Goal: Task Accomplishment & Management: Complete application form

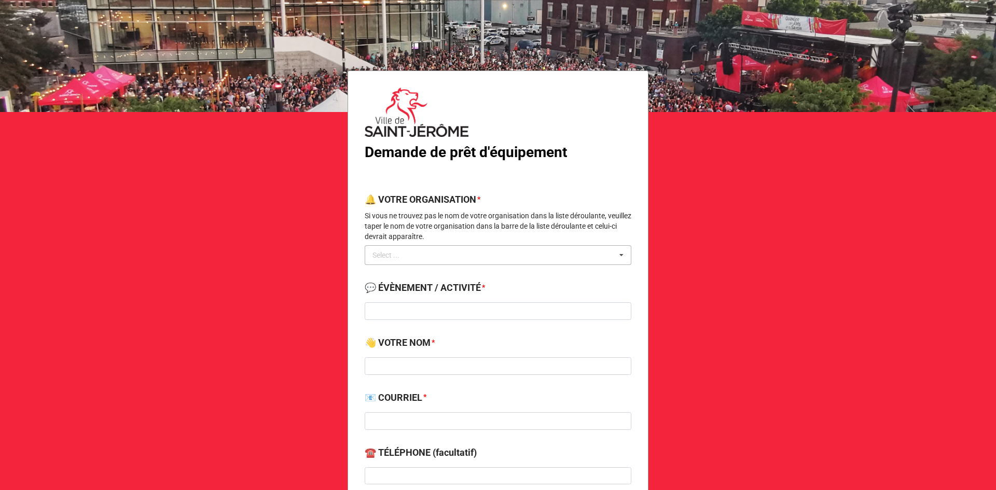
click at [443, 251] on div "Select ... No results found." at bounding box center [498, 255] width 267 height 20
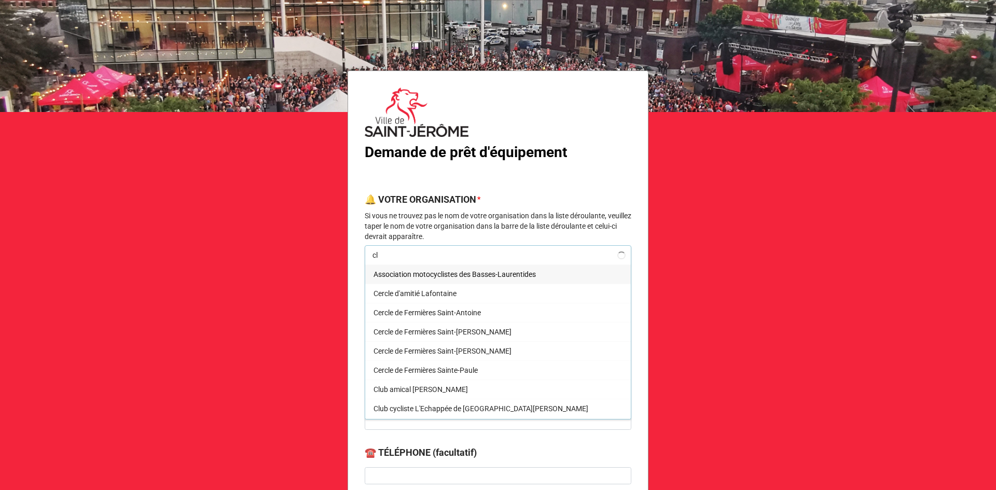
type input "c"
type input "f"
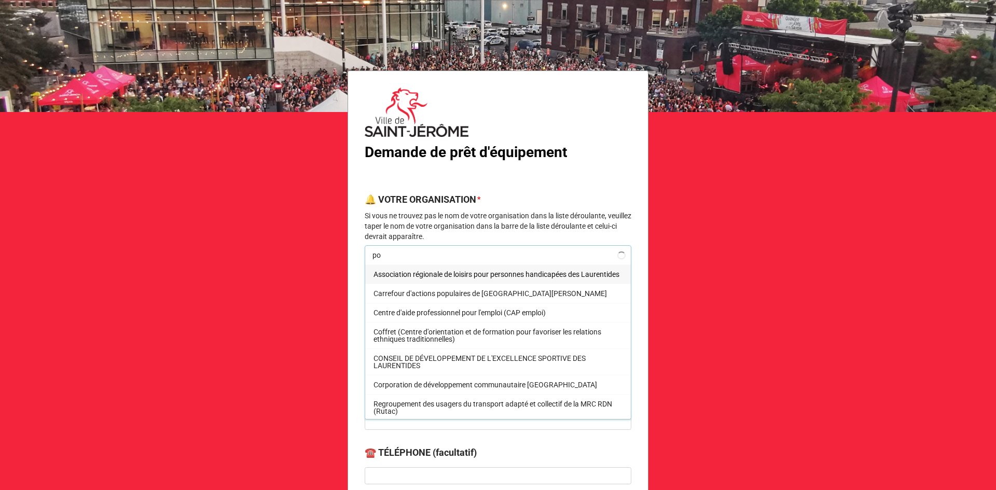
type input "p"
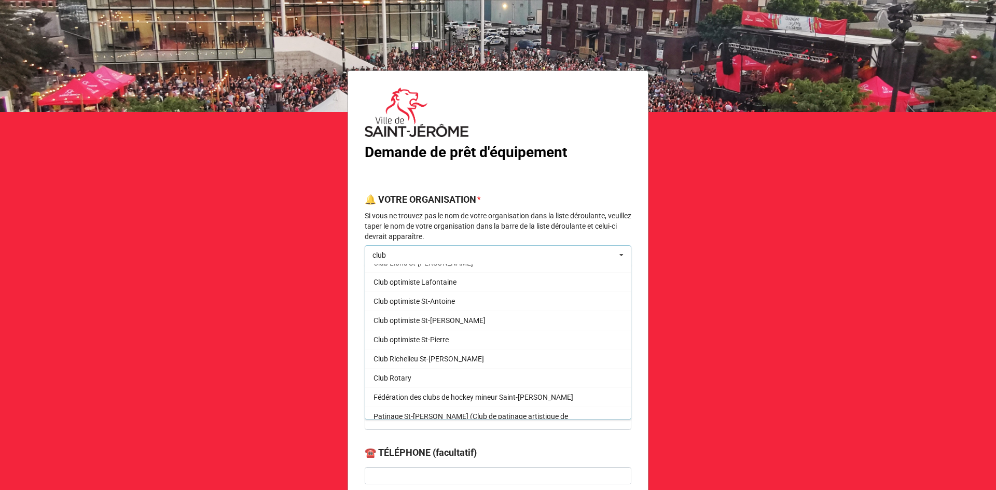
scroll to position [383, 0]
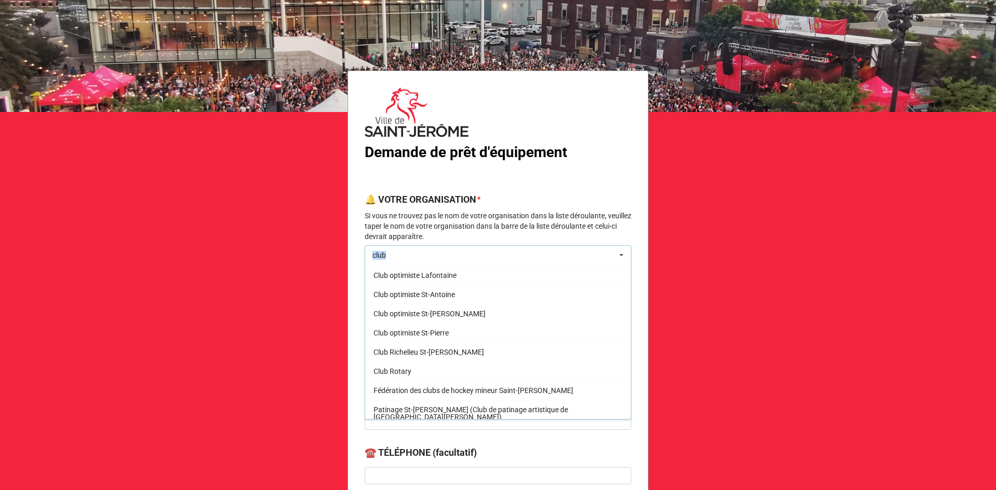
drag, startPoint x: 408, startPoint y: 262, endPoint x: 350, endPoint y: 250, distance: 59.7
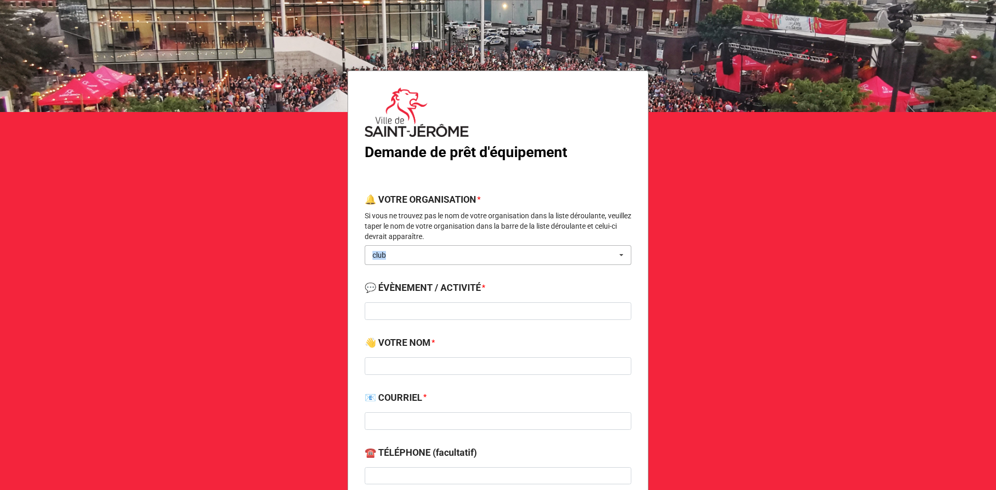
click at [377, 259] on input "club" at bounding box center [391, 255] width 36 height 9
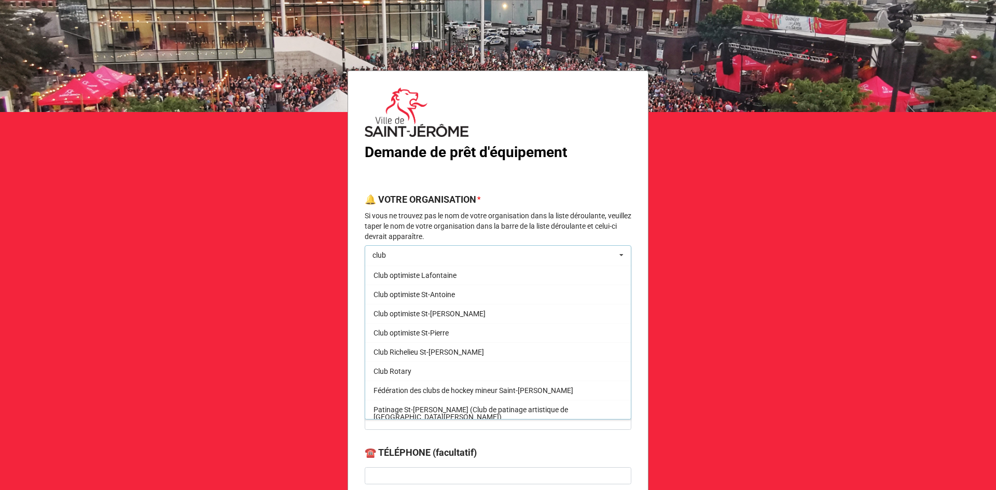
scroll to position [0, 0]
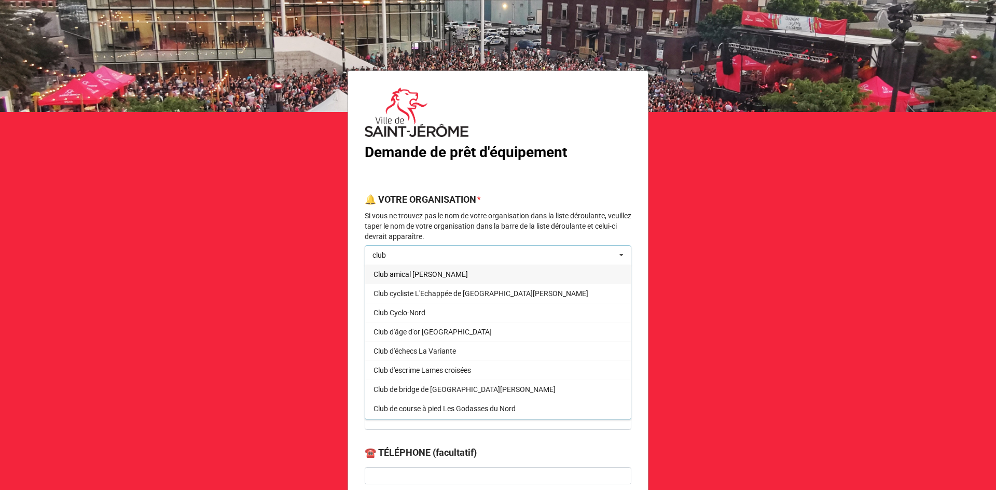
click at [377, 259] on input "club" at bounding box center [391, 255] width 36 height 9
type input "ligue"
drag, startPoint x: 396, startPoint y: 255, endPoint x: 364, endPoint y: 250, distance: 33.2
click at [365, 250] on div "ligue ligue Select ... Ligue de balle - Fémina Ligue de balle - François Legaul…" at bounding box center [498, 255] width 267 height 20
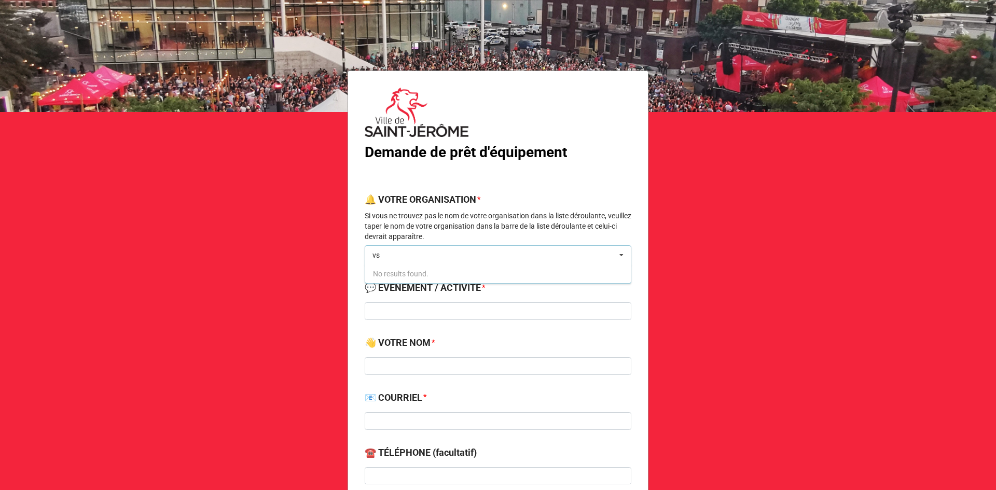
type input "v"
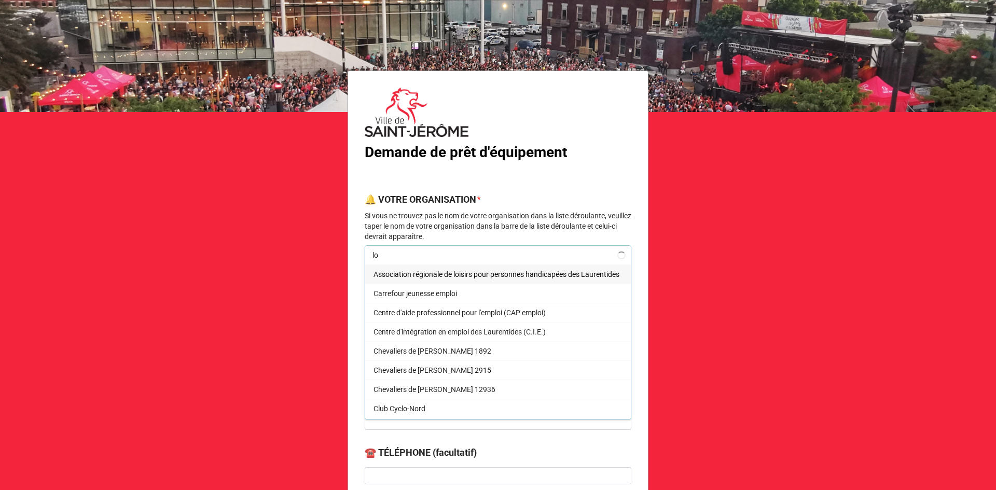
type input "l"
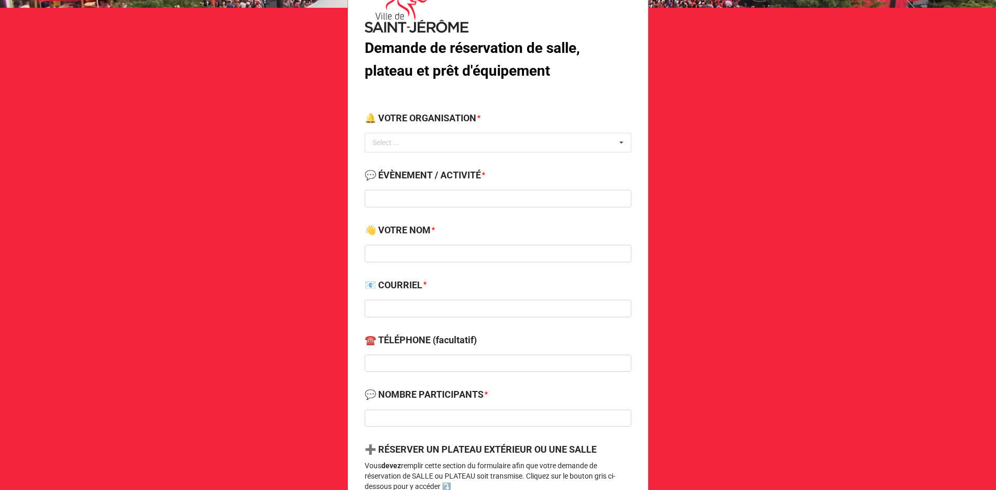
scroll to position [104, 0]
click at [425, 142] on div "Select ... No results found." at bounding box center [498, 143] width 267 height 20
type input "loisi"
click at [422, 161] on span "Ville de St-[PERSON_NAME] - Service des loisirs" at bounding box center [448, 162] width 149 height 8
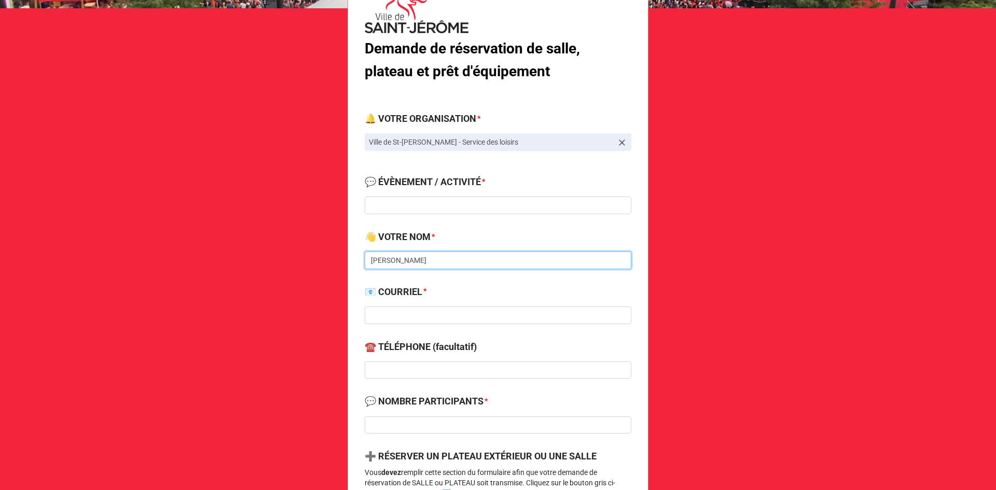
type input "[PERSON_NAME]"
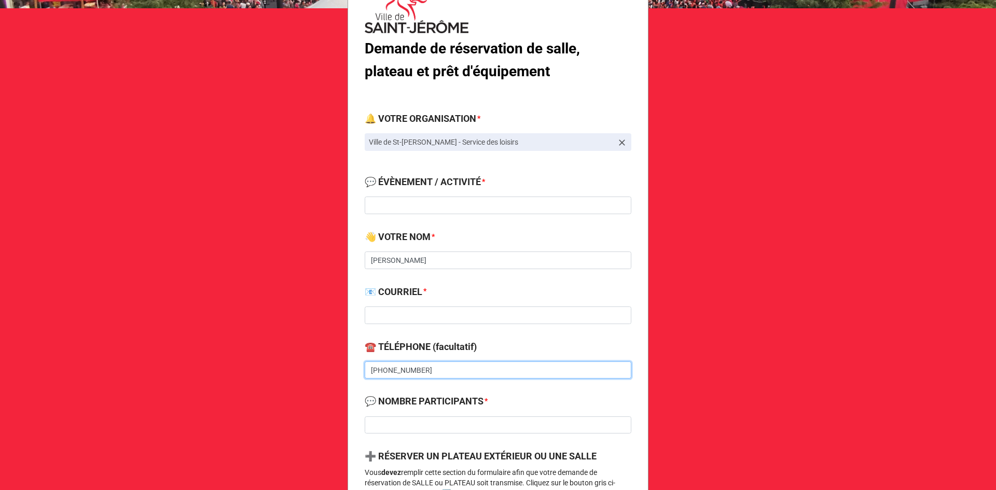
type input "[PHONE_NUMBER]"
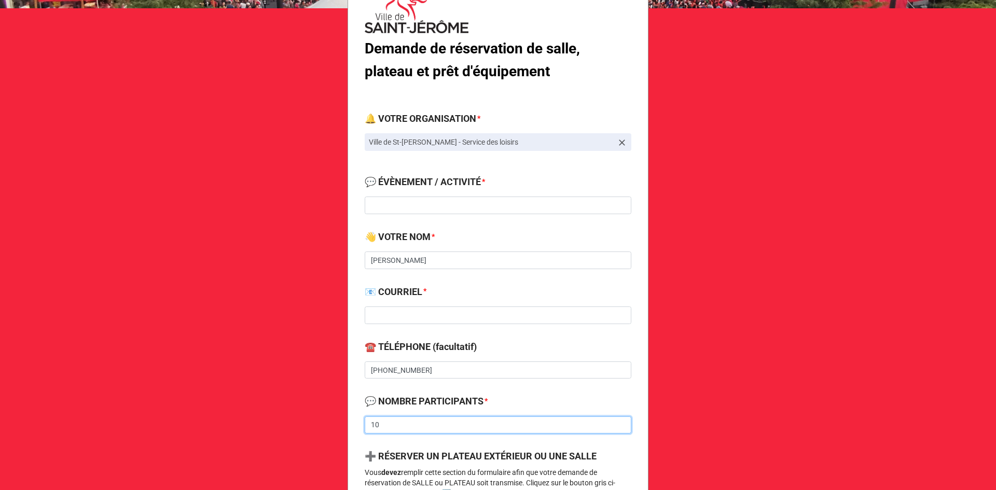
scroll to position [311, 0]
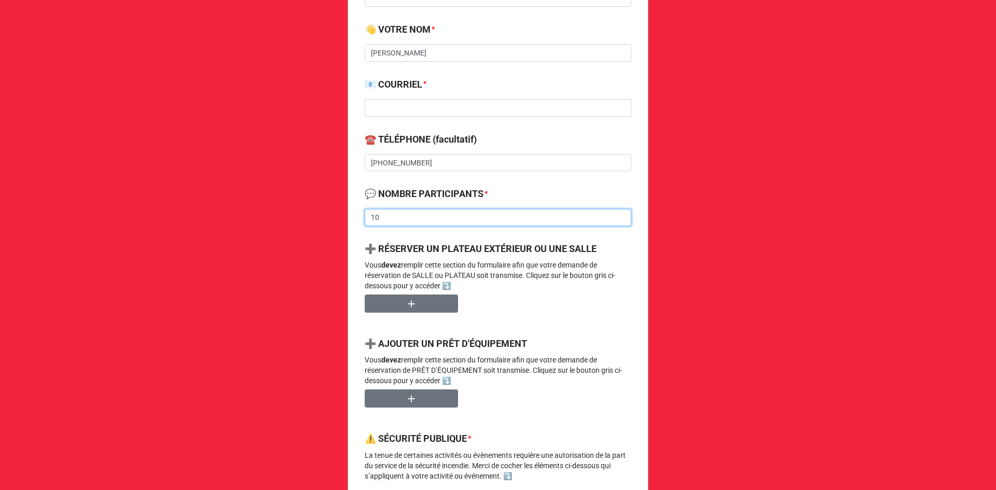
type input "1"
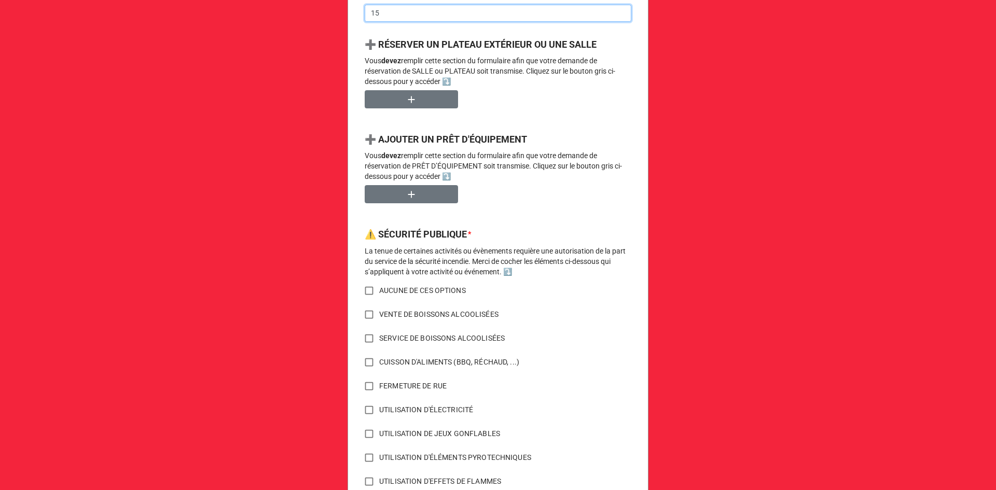
scroll to position [623, 0]
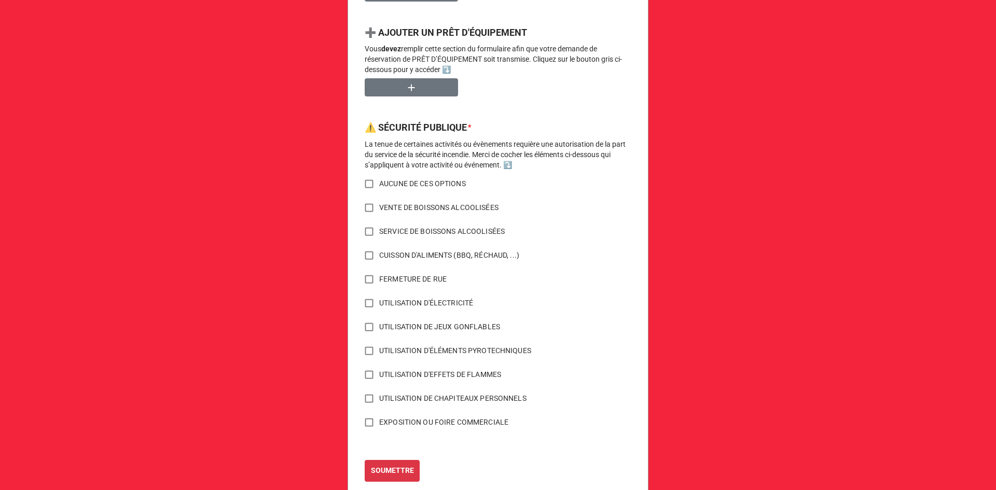
type input "15"
click at [365, 187] on input "AUCUNE DE CES OPTIONS" at bounding box center [369, 184] width 20 height 20
checkbox input "true"
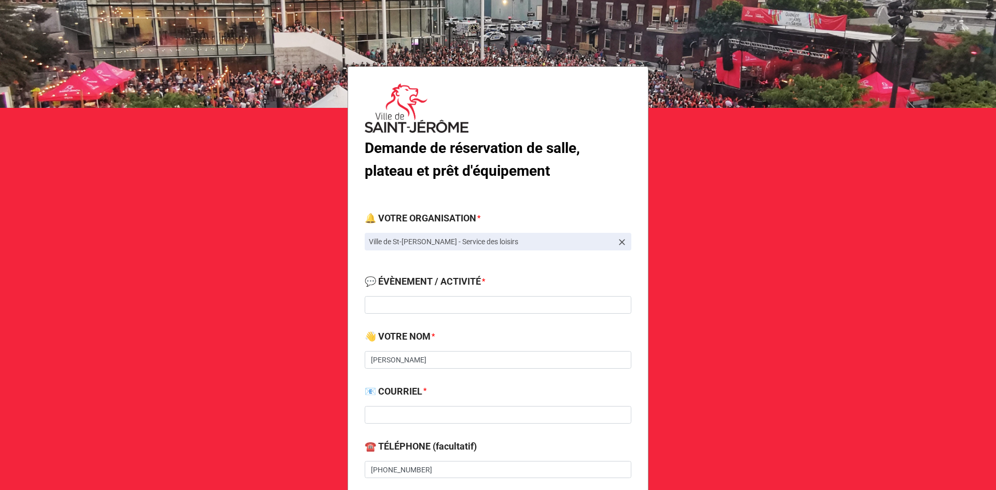
scroll to position [0, 0]
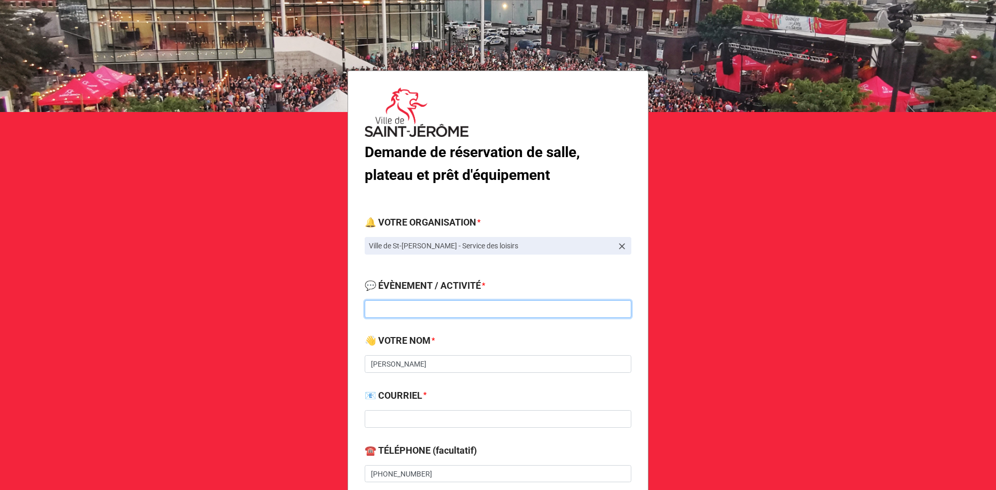
click at [389, 305] on input at bounding box center [498, 309] width 267 height 18
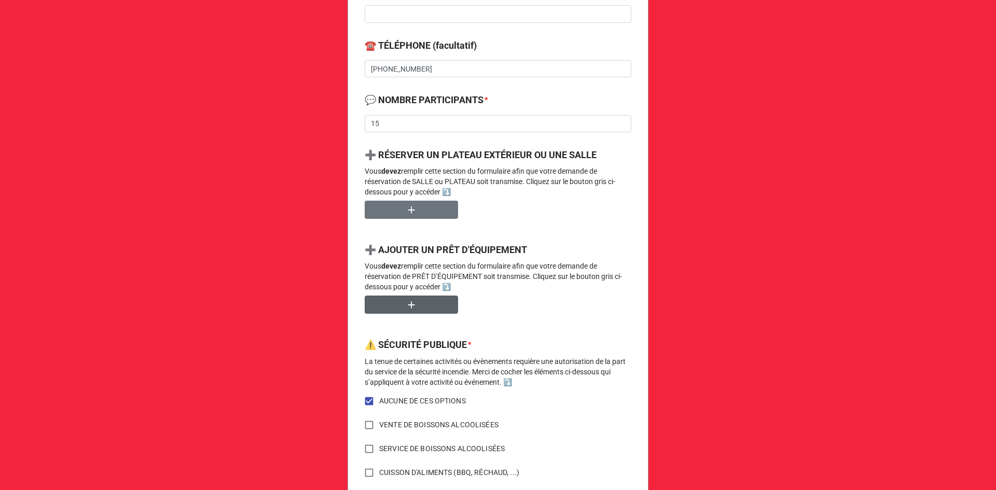
scroll to position [415, 0]
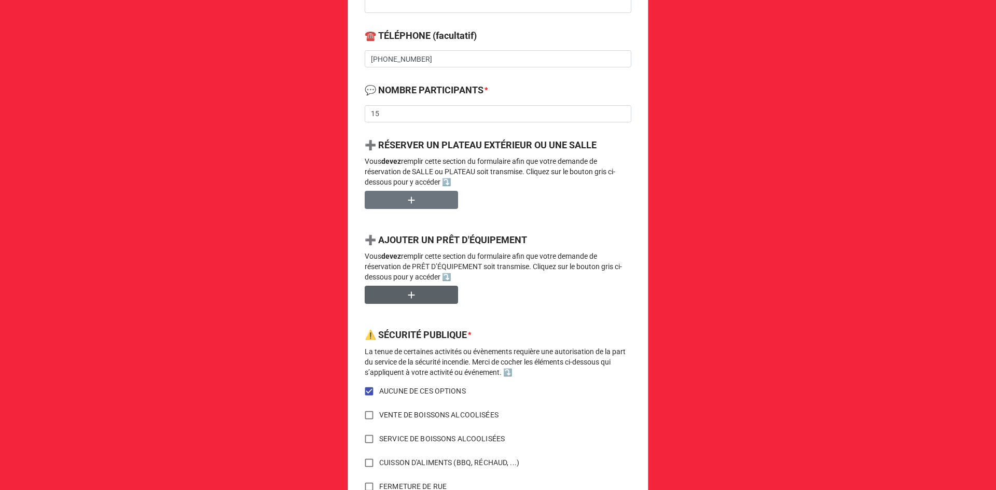
type input "Dérie finale - Club de fer"
click at [417, 297] on button "button" at bounding box center [411, 295] width 93 height 18
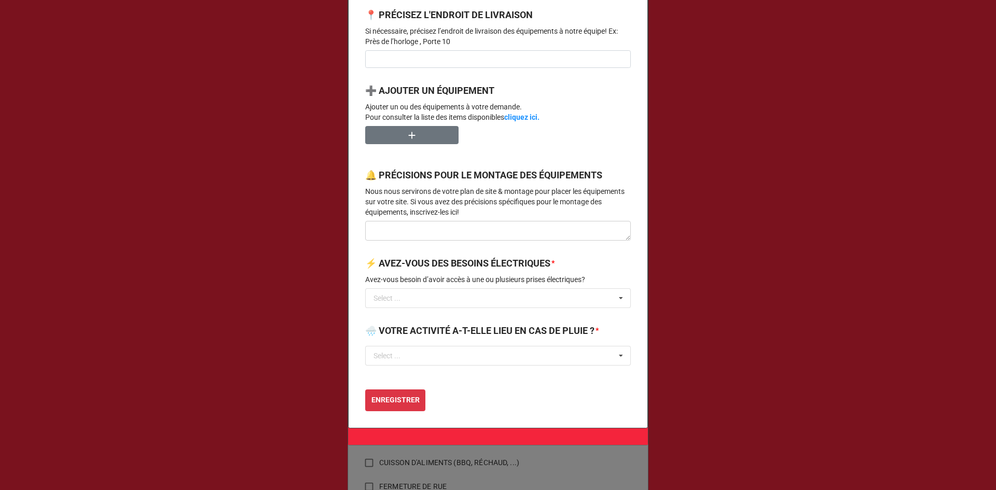
scroll to position [726, 0]
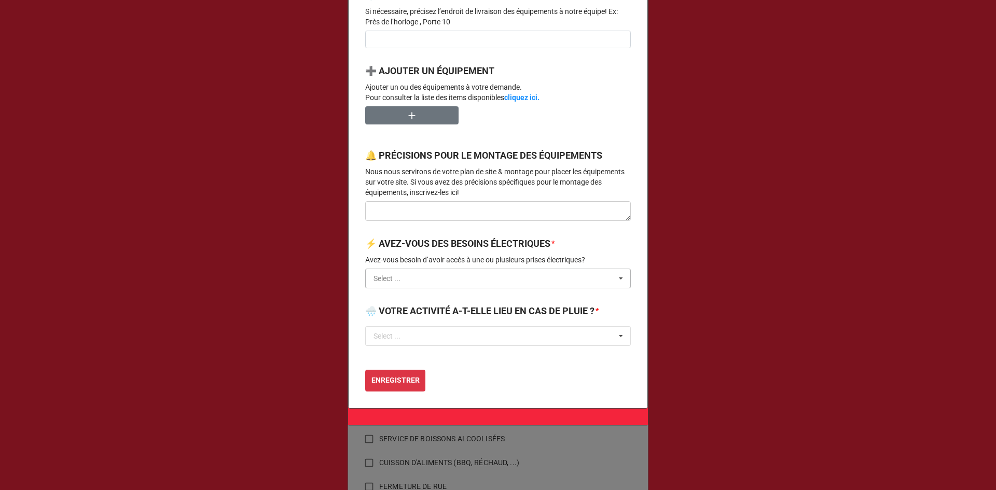
click at [475, 288] on input "text" at bounding box center [498, 278] width 265 height 19
click at [419, 326] on div "NON" at bounding box center [498, 316] width 265 height 19
click at [402, 342] on input "text" at bounding box center [498, 336] width 265 height 19
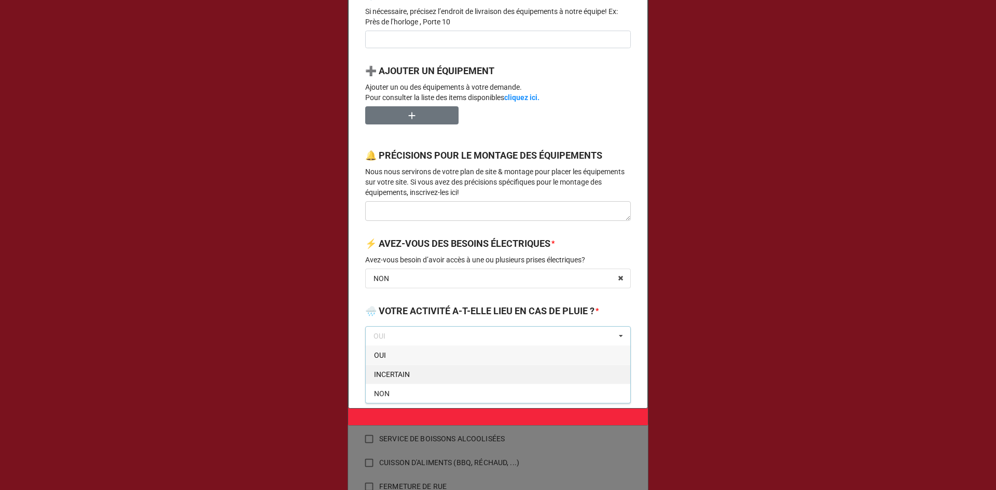
click at [389, 379] on span "INCERTAIN" at bounding box center [392, 374] width 36 height 8
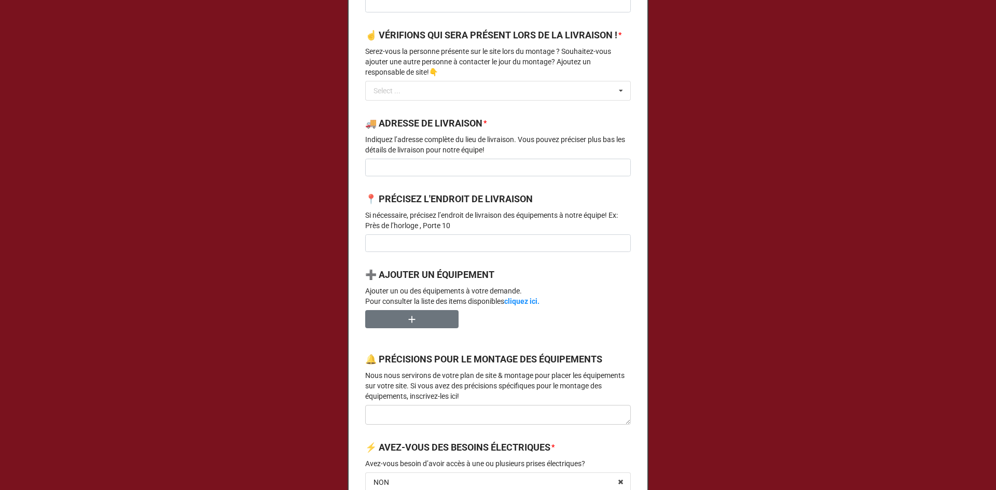
scroll to position [467, 0]
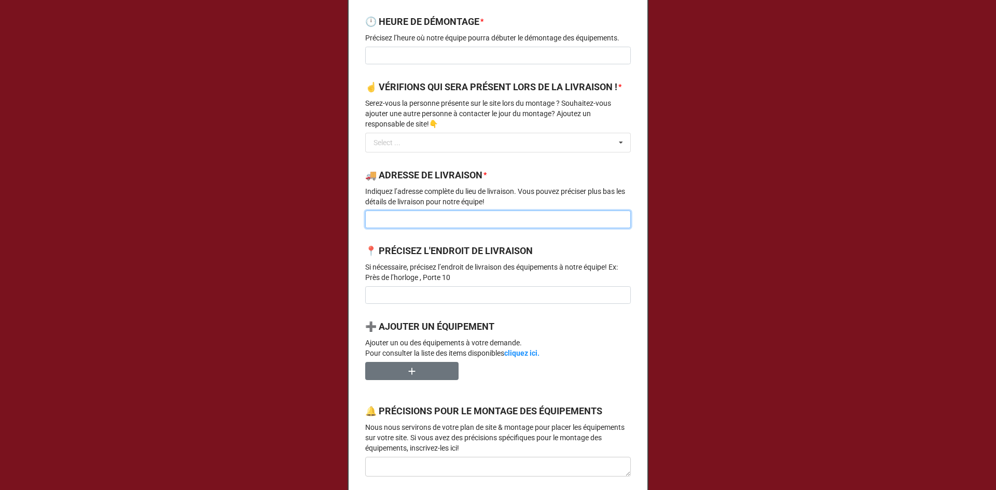
click at [428, 228] on input at bounding box center [498, 220] width 266 height 18
paste input "Parc Jean-Baptiste Rolland"
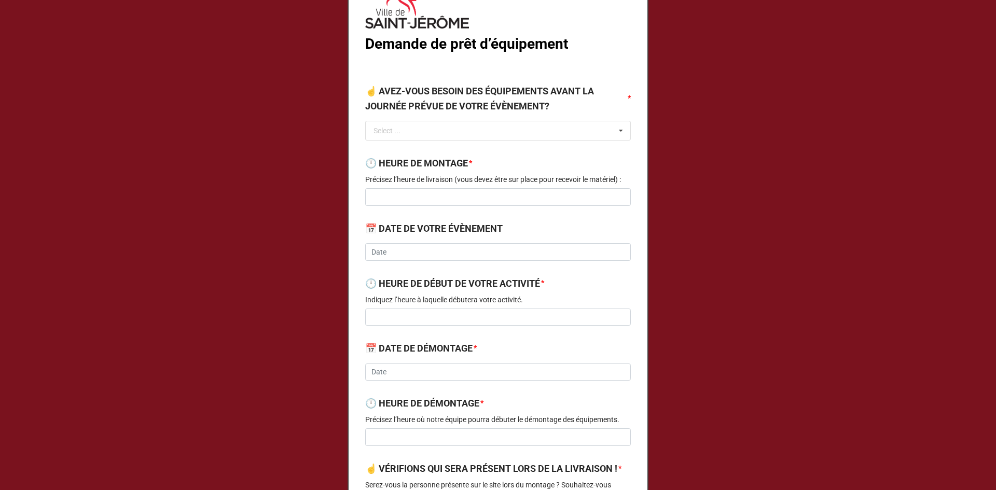
scroll to position [104, 0]
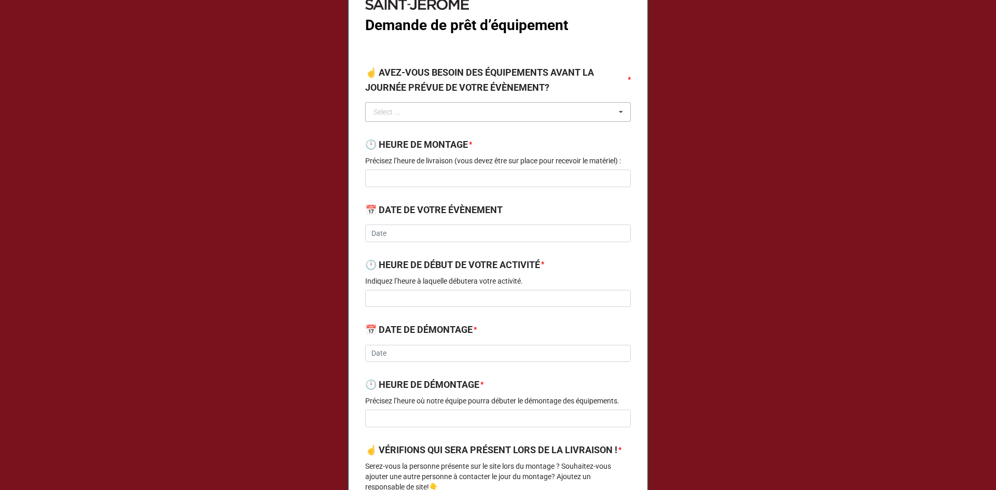
type input "Parc Jean-Baptiste Rolland"
click at [409, 112] on input "text" at bounding box center [498, 112] width 265 height 19
click at [391, 152] on div "NON" at bounding box center [498, 150] width 265 height 19
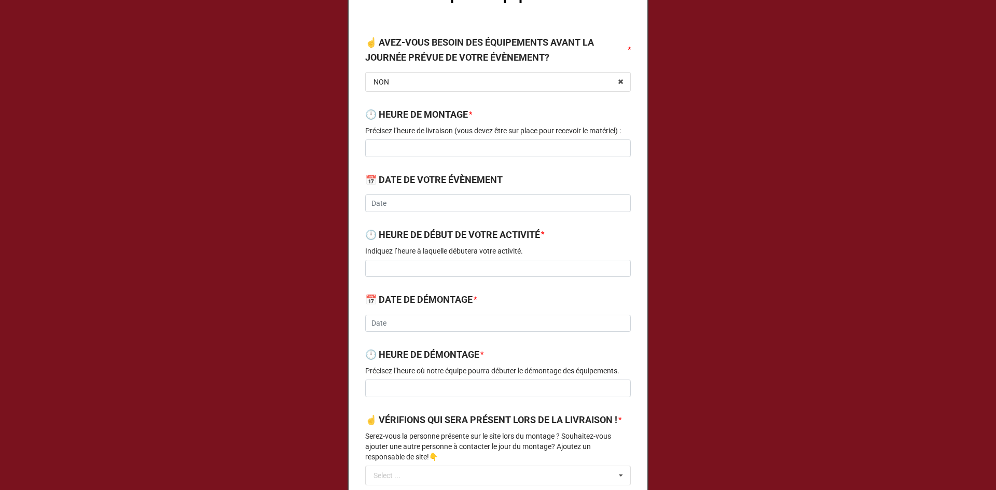
scroll to position [116, 0]
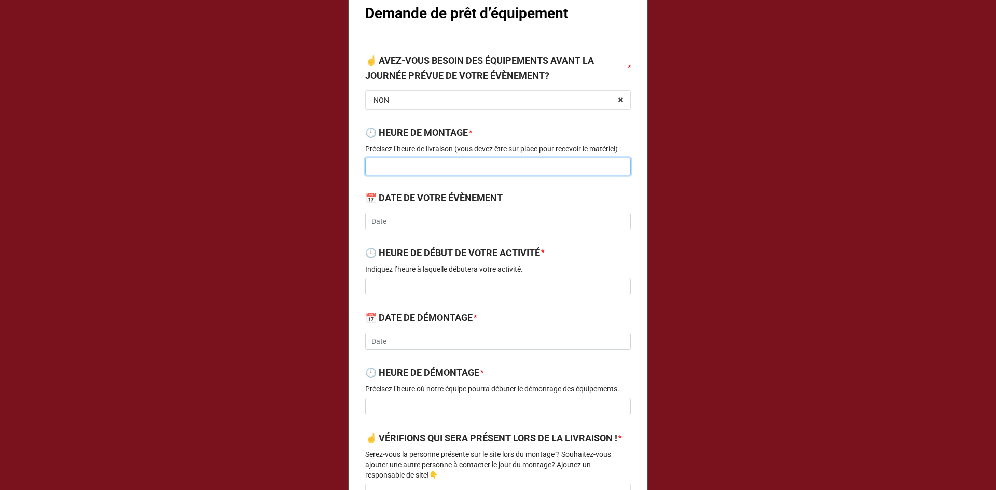
click at [377, 165] on input at bounding box center [498, 167] width 266 height 18
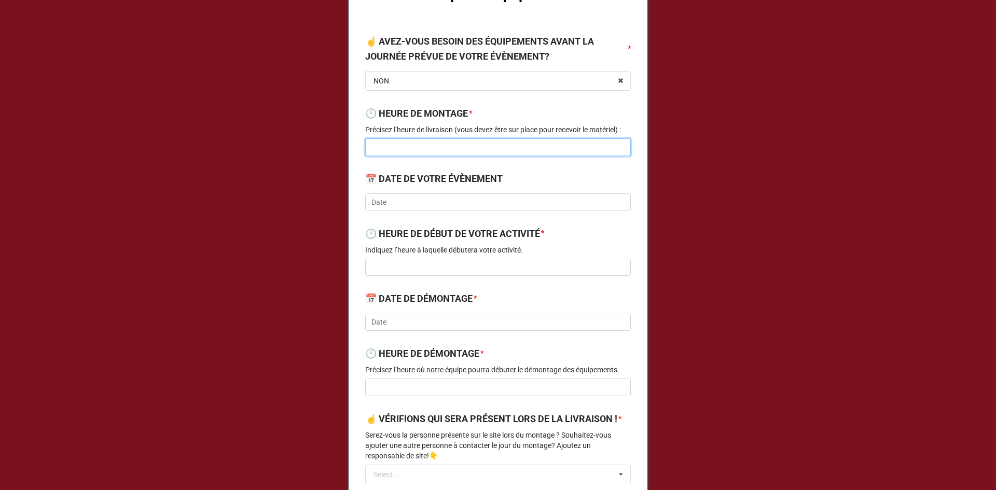
scroll to position [168, 0]
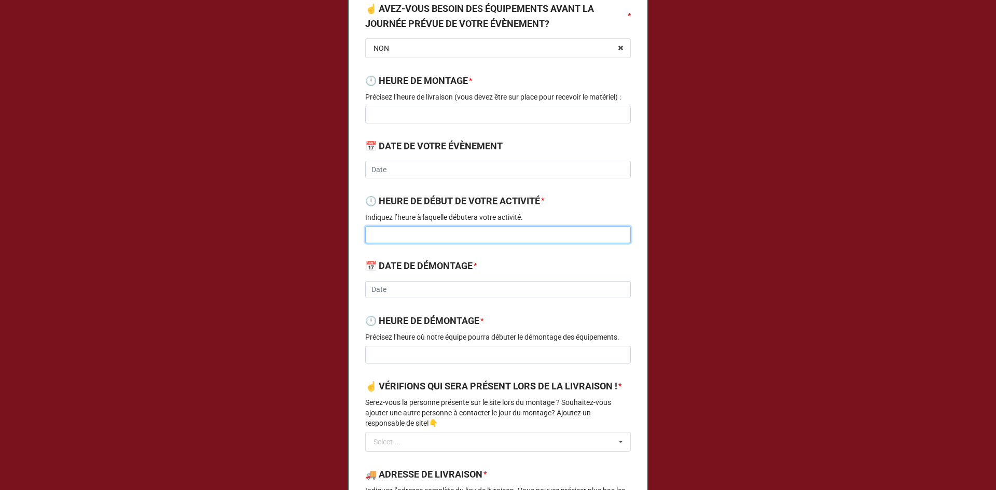
click at [435, 233] on input at bounding box center [498, 235] width 266 height 18
type input "9h30"
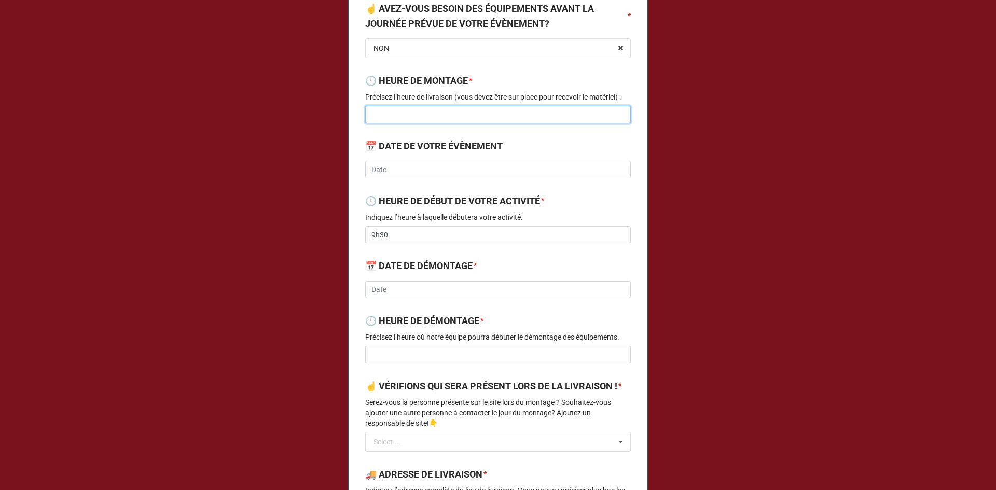
click at [413, 112] on input at bounding box center [498, 115] width 266 height 18
type input "8h45"
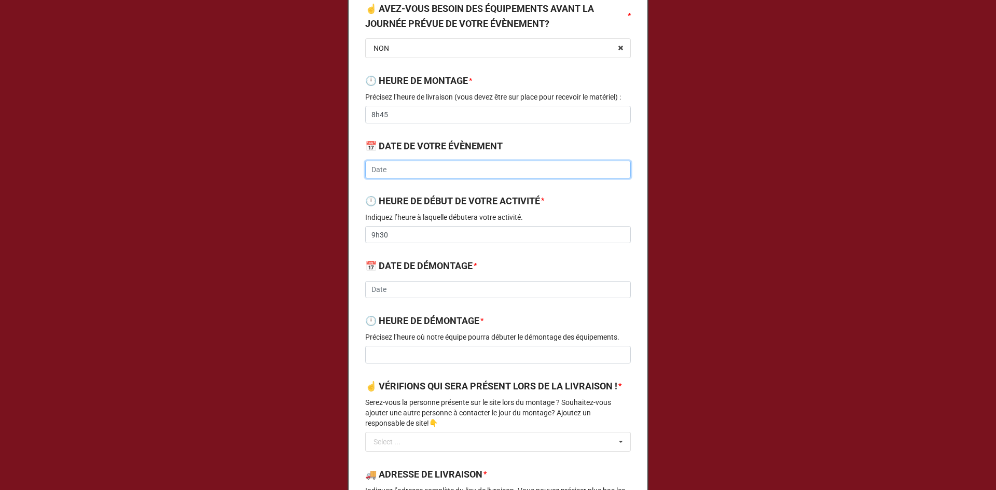
click at [377, 173] on input "text" at bounding box center [498, 170] width 266 height 18
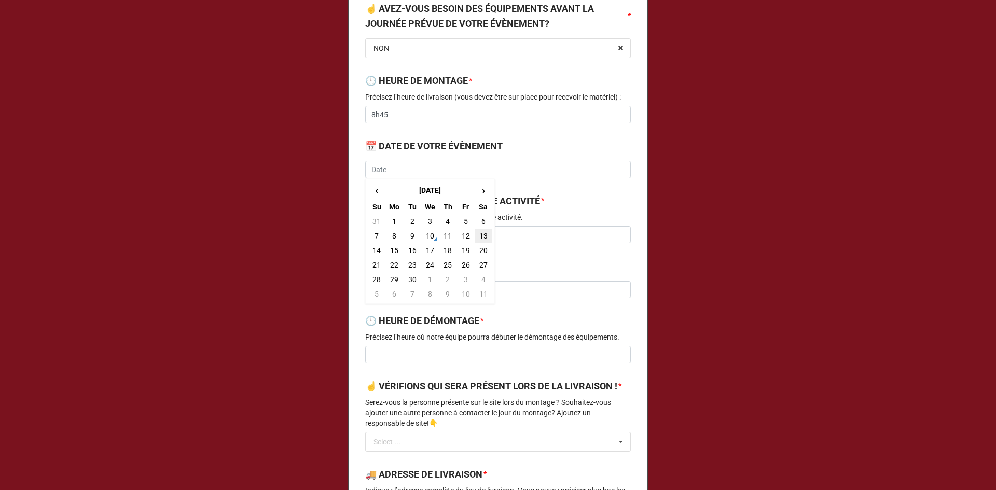
click at [484, 237] on td "13" at bounding box center [484, 236] width 18 height 15
type input "2025-09-13"
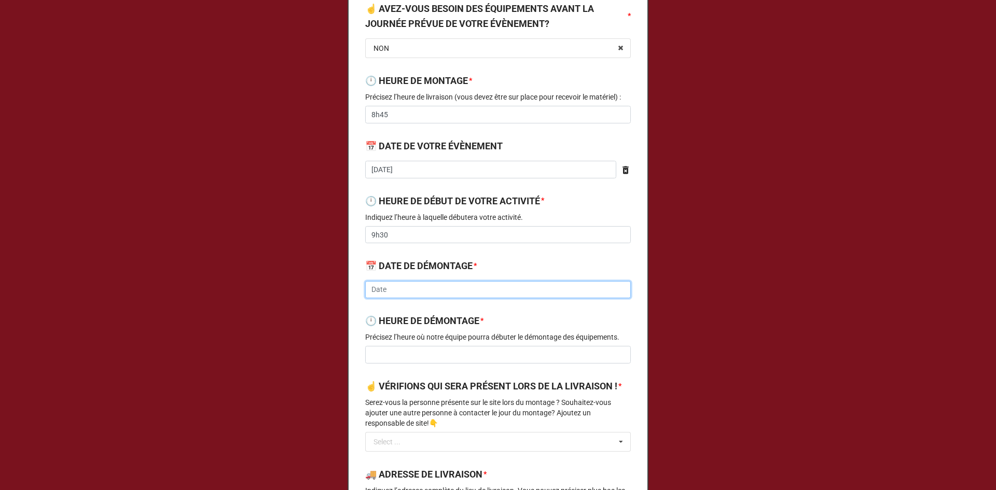
click at [393, 295] on input "text" at bounding box center [498, 290] width 266 height 18
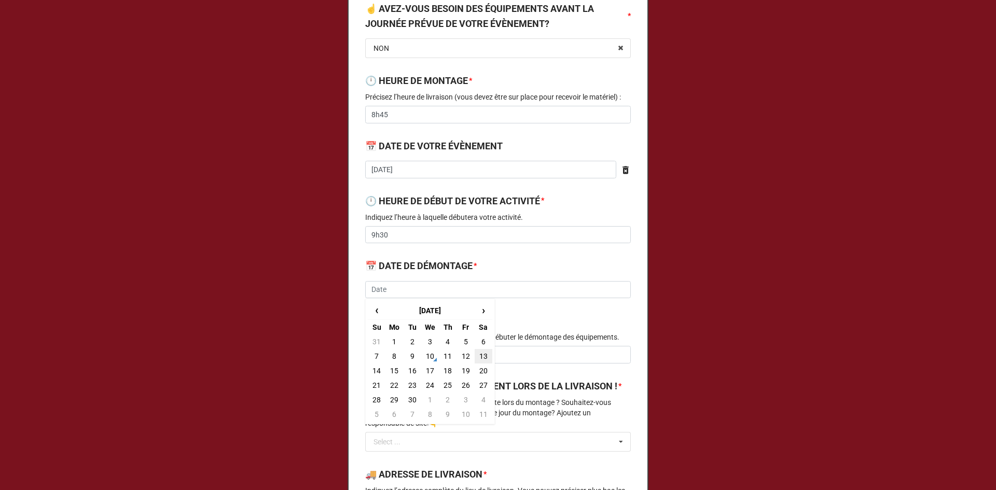
click at [478, 359] on td "13" at bounding box center [484, 356] width 18 height 15
type input "2025-09-13"
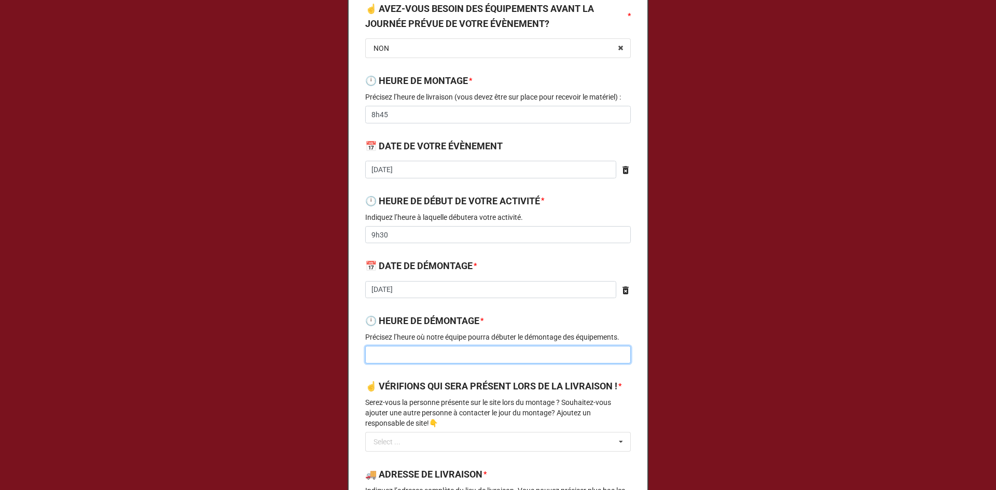
click at [407, 358] on input at bounding box center [498, 355] width 266 height 18
type input "16h30"
click at [633, 239] on div "Demande de prêt d’équipement ☝️ AVEZ-VOUS BESOIN DES ÉQUIPEMENTS AVANT LA JOURN…" at bounding box center [498, 422] width 300 height 1084
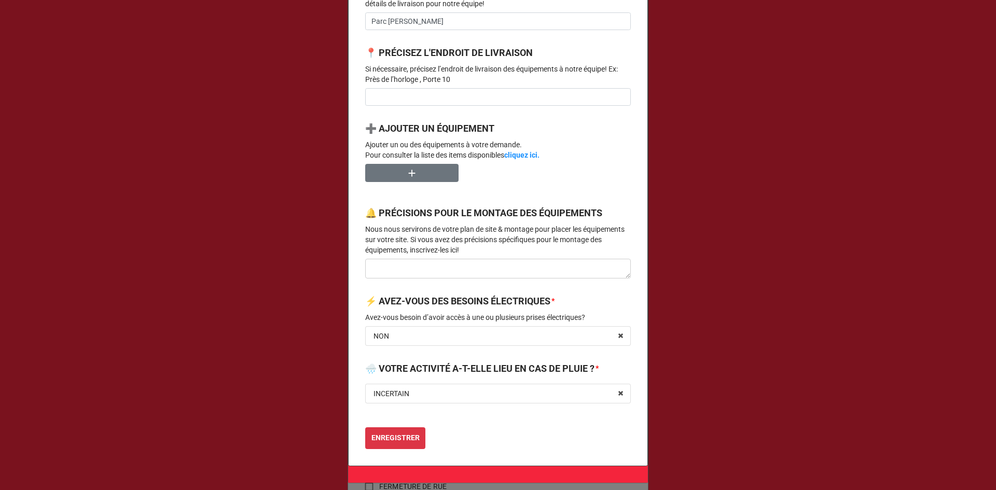
scroll to position [686, 0]
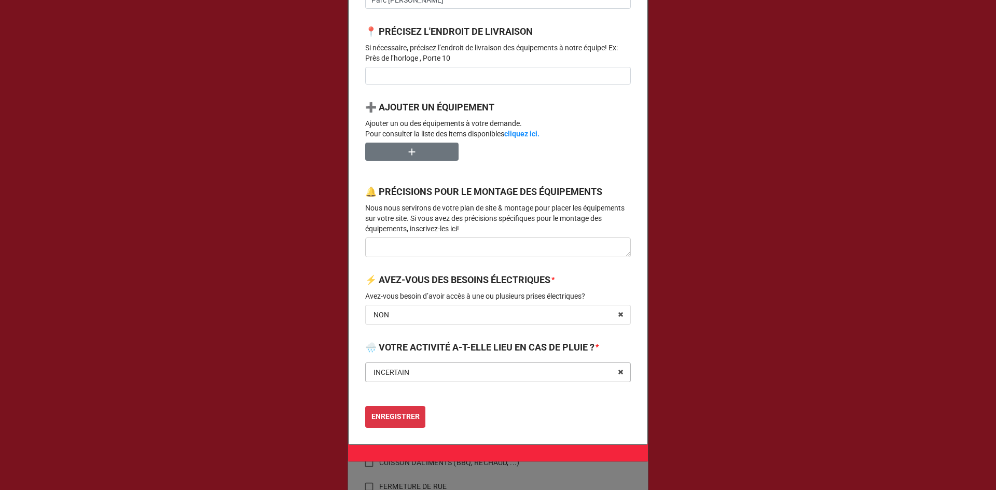
click at [416, 382] on input "text" at bounding box center [498, 372] width 265 height 19
click at [409, 415] on span "INCERTAIN" at bounding box center [392, 411] width 37 height 8
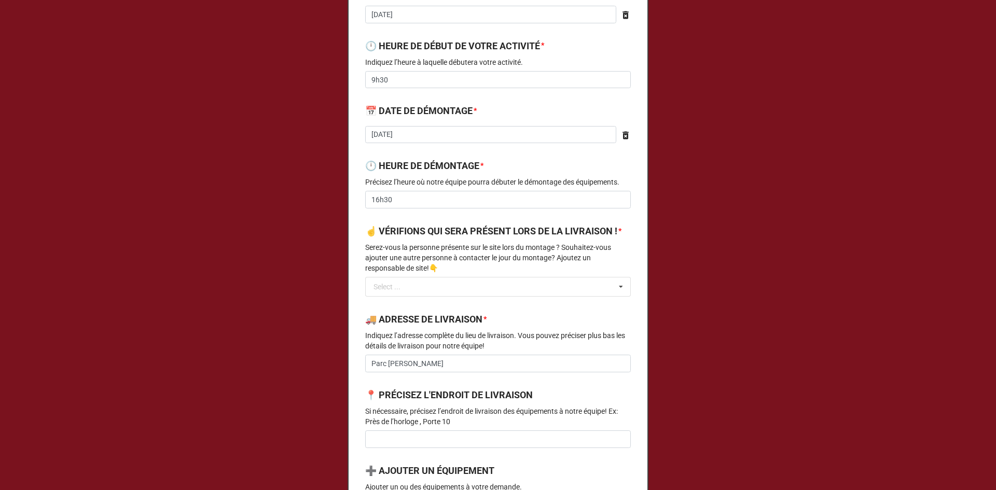
scroll to position [323, 0]
click at [423, 296] on input "text" at bounding box center [498, 286] width 265 height 19
click at [414, 310] on span "CONTACTEZ-MOI" at bounding box center [402, 305] width 56 height 8
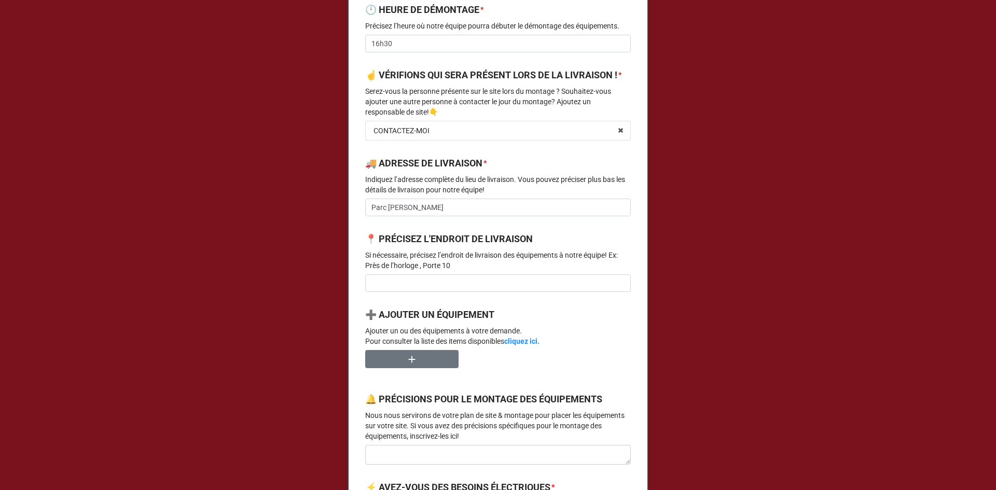
scroll to position [531, 0]
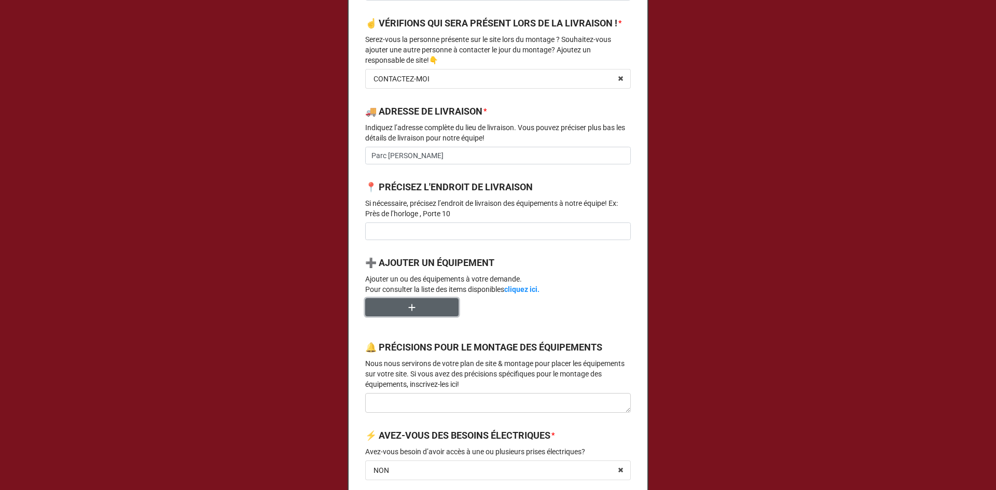
click at [406, 313] on icon "button" at bounding box center [411, 307] width 11 height 11
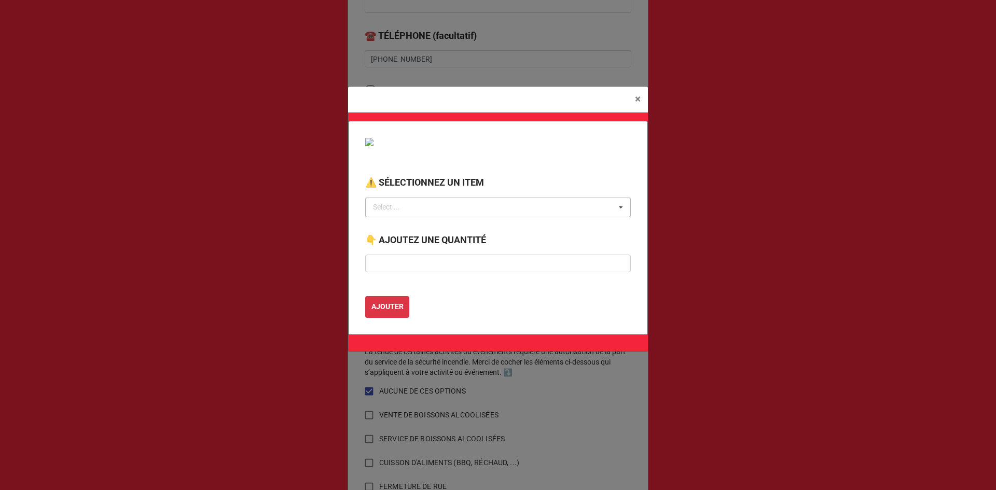
click at [521, 210] on div "Select ... No results found." at bounding box center [498, 208] width 266 height 20
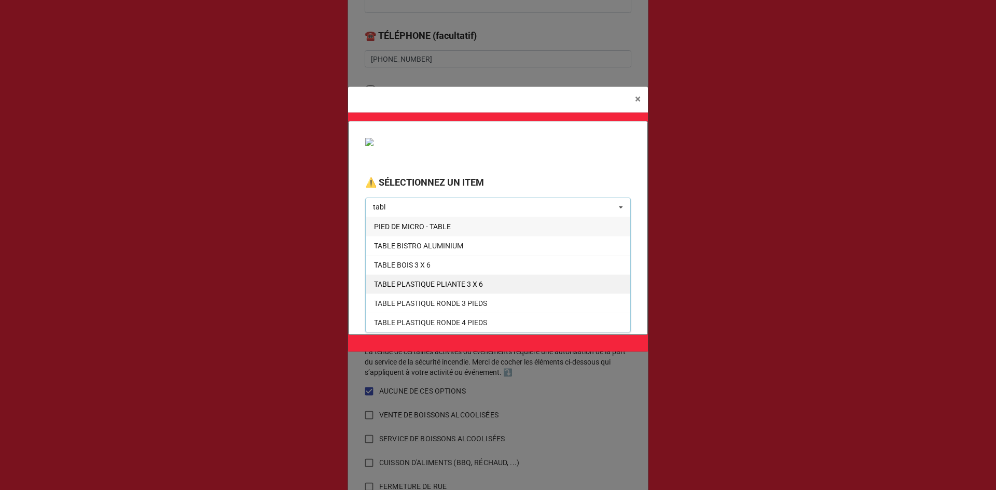
type input "tabl"
click at [479, 288] on div "TABLE PLASTIQUE PLIANTE 3 X 6" at bounding box center [498, 283] width 265 height 19
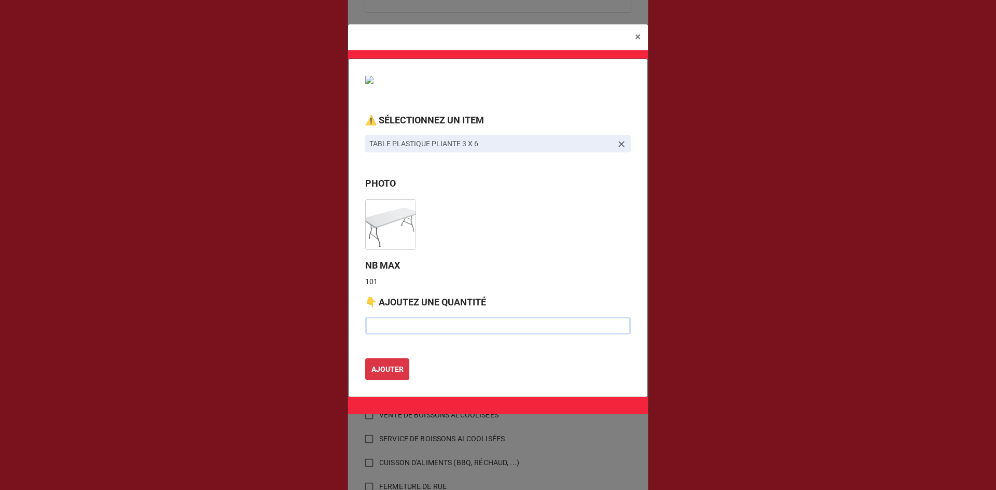
click at [387, 323] on input "text" at bounding box center [498, 326] width 266 height 18
type input "2"
click at [390, 364] on b "AJOUTER" at bounding box center [388, 369] width 32 height 11
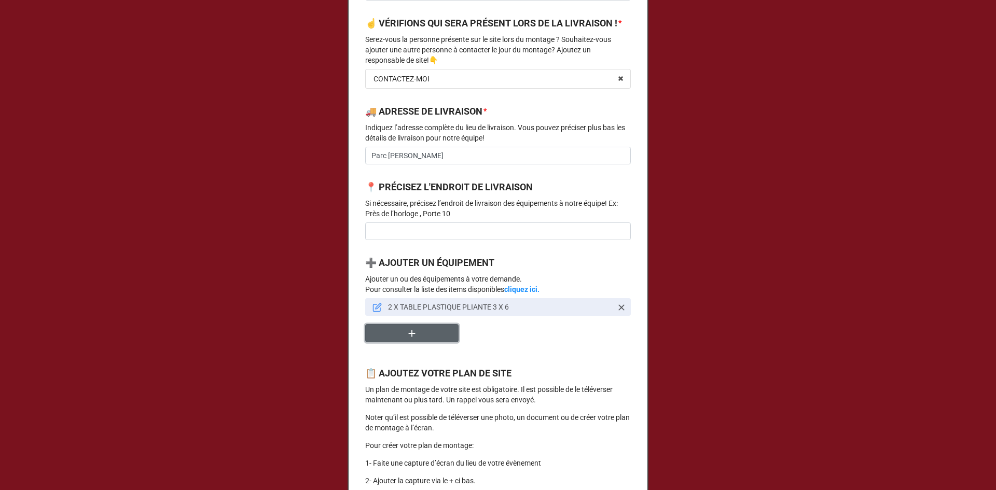
click at [395, 342] on button "button" at bounding box center [411, 333] width 93 height 18
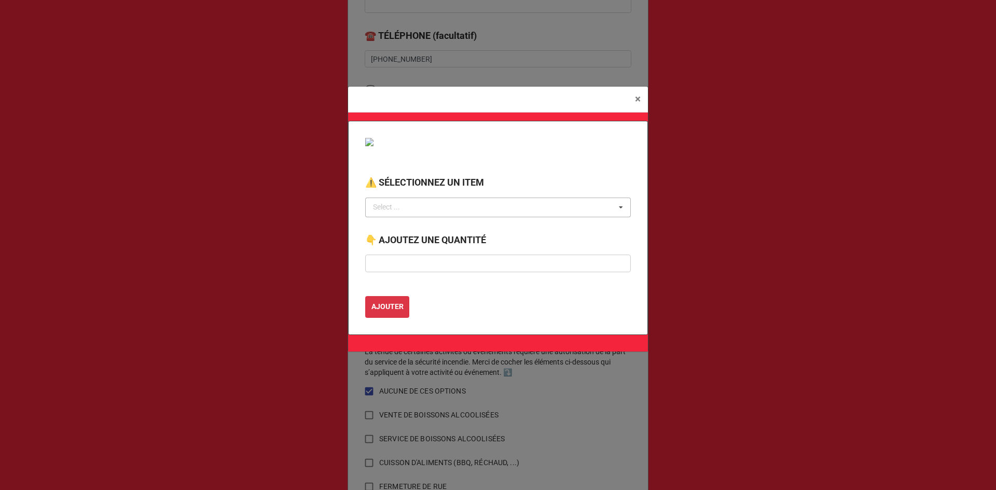
click at [408, 211] on div "Select ..." at bounding box center [392, 207] width 45 height 12
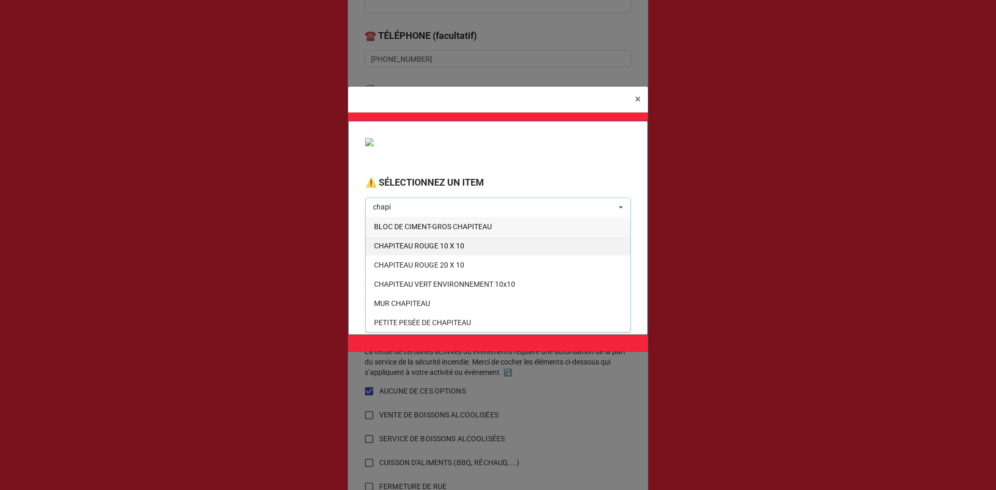
type input "chapi"
click at [435, 249] on span "CHAPITEAU ROUGE 10 X 10" at bounding box center [419, 246] width 90 height 8
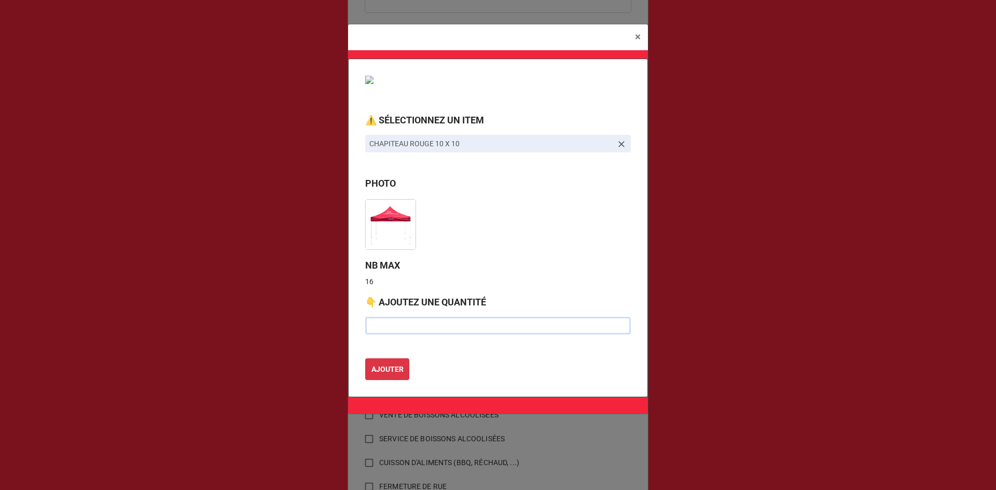
click at [405, 333] on input "text" at bounding box center [498, 326] width 266 height 18
type input "1"
click at [402, 368] on b "AJOUTER" at bounding box center [388, 369] width 32 height 11
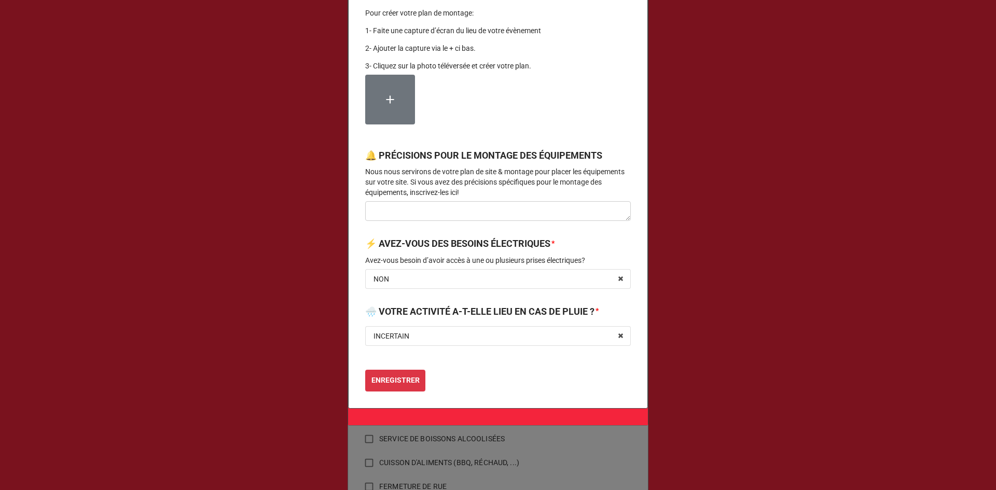
scroll to position [1005, 0]
click at [395, 384] on b "ENREGISTRER" at bounding box center [396, 380] width 48 height 11
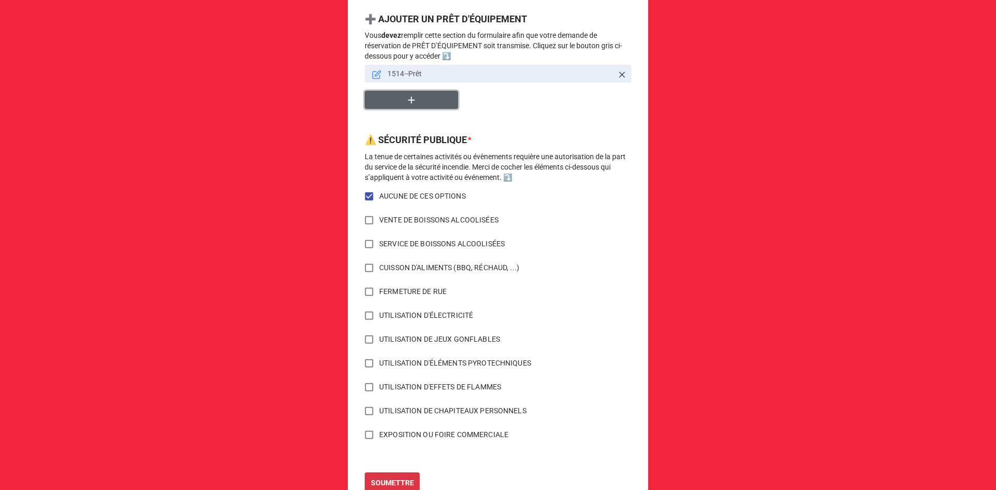
scroll to position [675, 0]
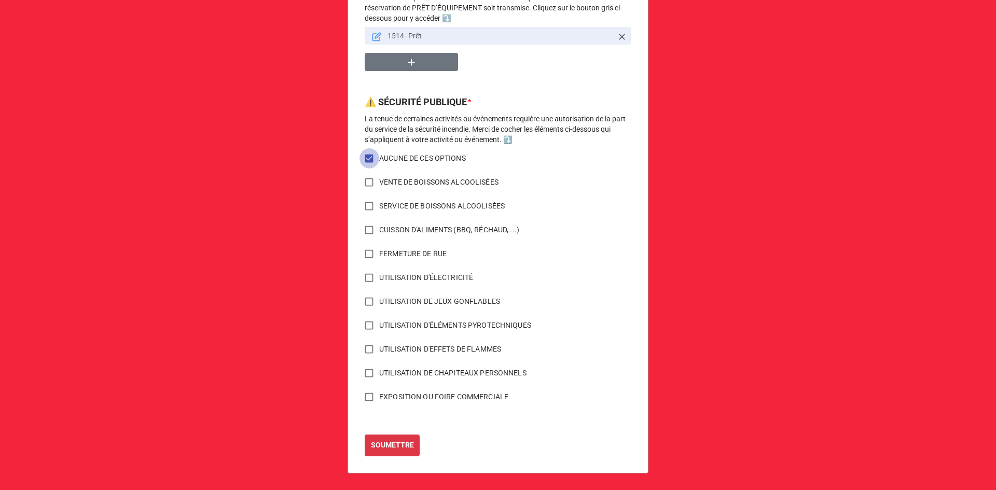
click at [366, 158] on input "AUCUNE DE CES OPTIONS" at bounding box center [369, 158] width 20 height 20
click at [365, 231] on input "CUISSON D'ALIMENTS (BBQ, RÉCHAUD, ...)" at bounding box center [369, 230] width 20 height 20
checkbox input "true"
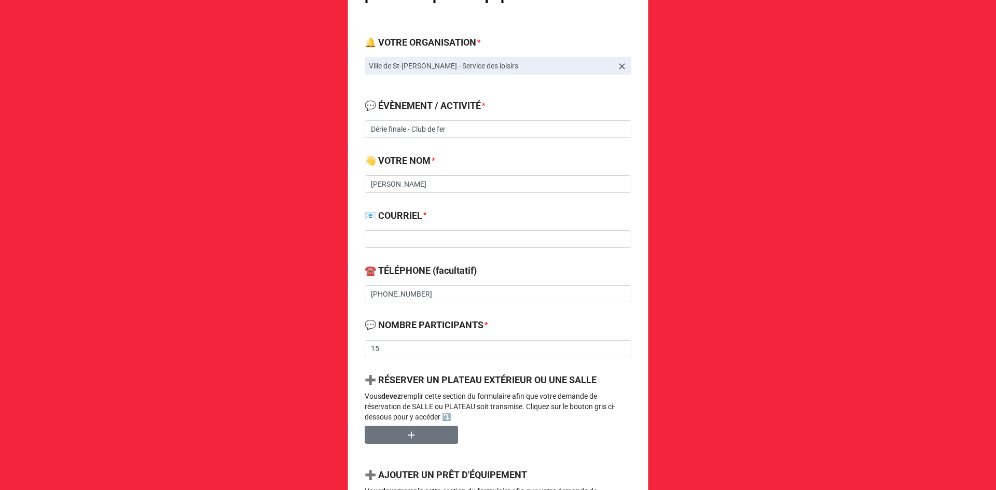
scroll to position [208, 0]
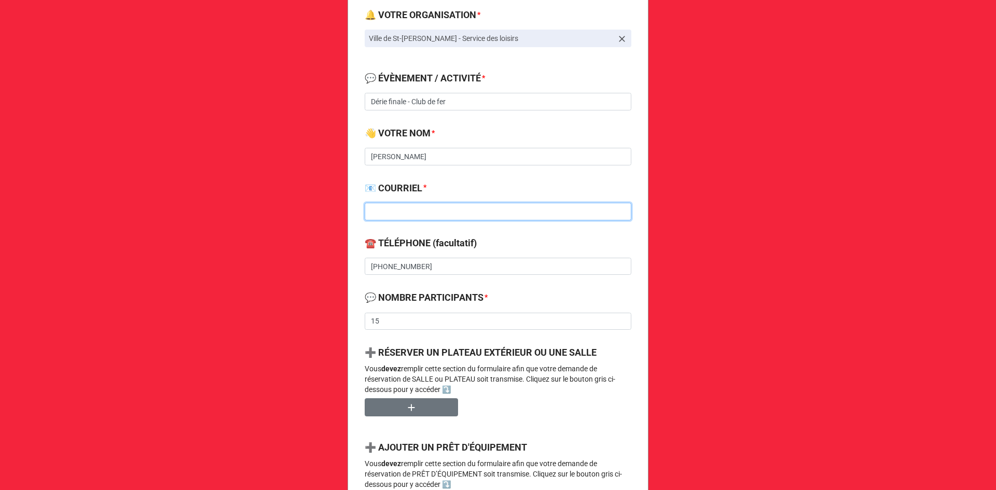
click at [411, 203] on input at bounding box center [498, 212] width 267 height 18
type input "corbeilm@gmail.com"
click at [468, 182] on b "📧 COURRIEL *" at bounding box center [498, 190] width 267 height 18
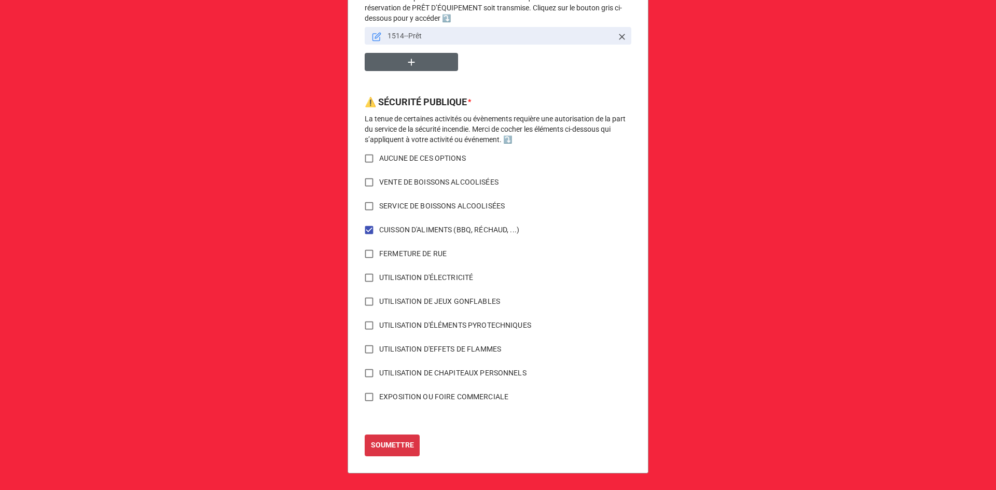
scroll to position [519, 0]
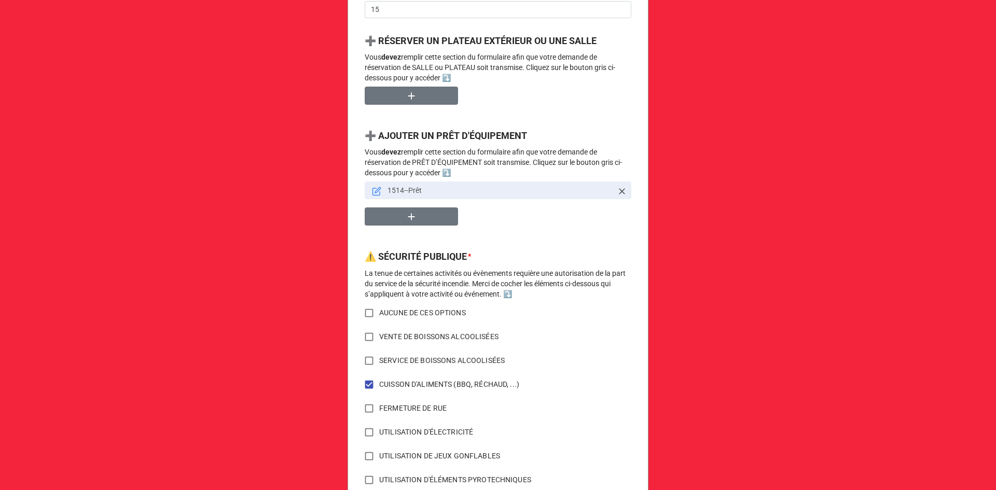
click at [377, 186] on link at bounding box center [376, 190] width 9 height 11
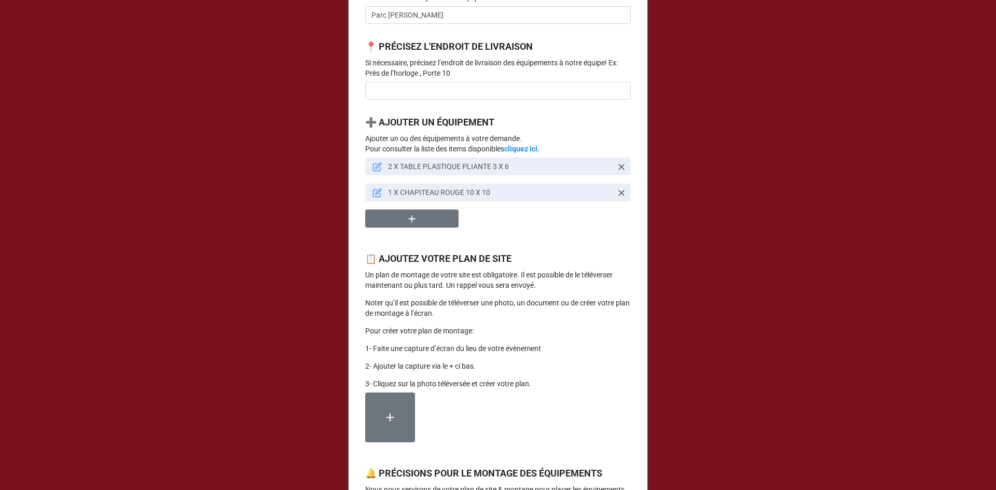
scroll to position [675, 0]
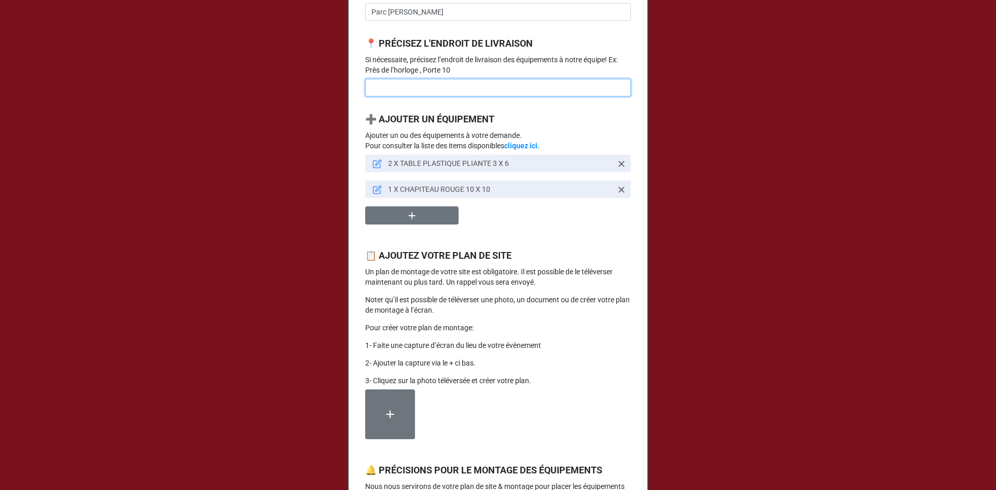
click at [423, 97] on input at bounding box center [498, 88] width 266 height 18
type input "Terrain de fer"
click at [553, 130] on b "➕ AJOUTER UN ÉQUIPEMENT" at bounding box center [498, 121] width 266 height 18
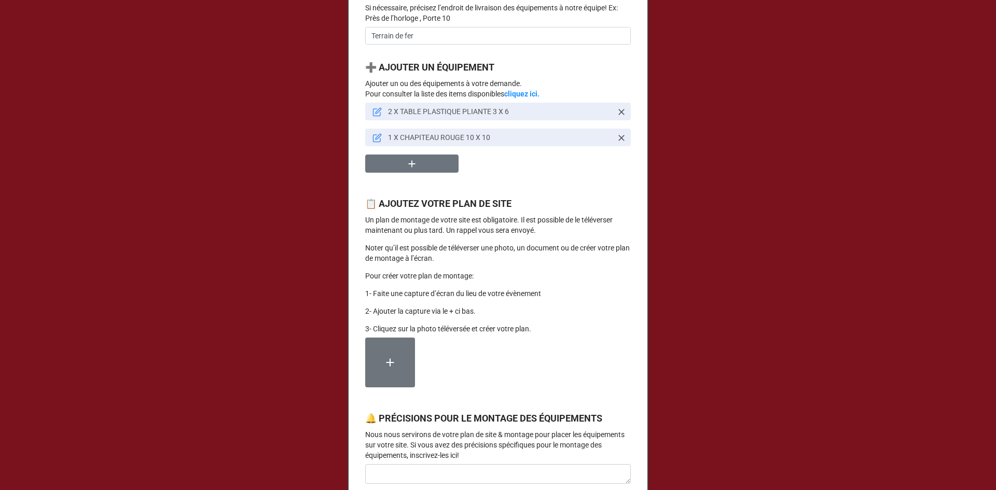
click at [397, 370] on label at bounding box center [390, 363] width 50 height 50
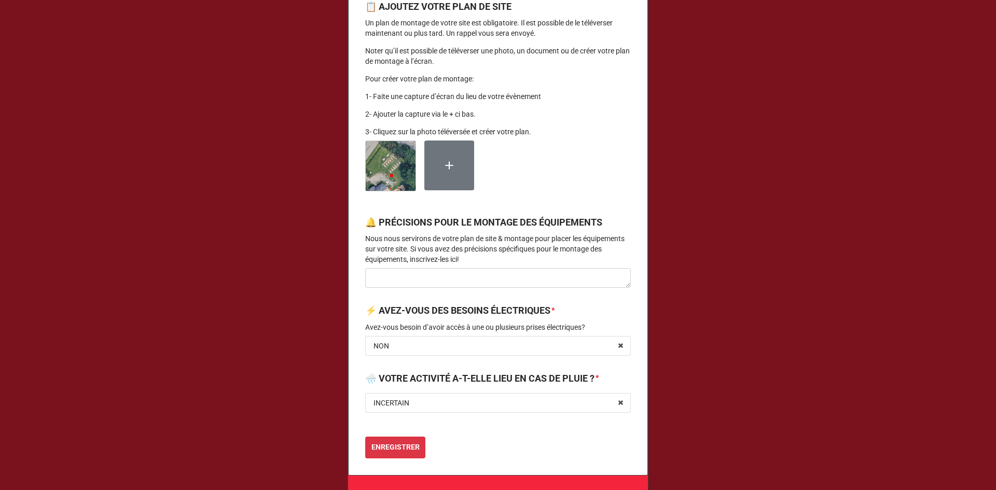
scroll to position [1006, 0]
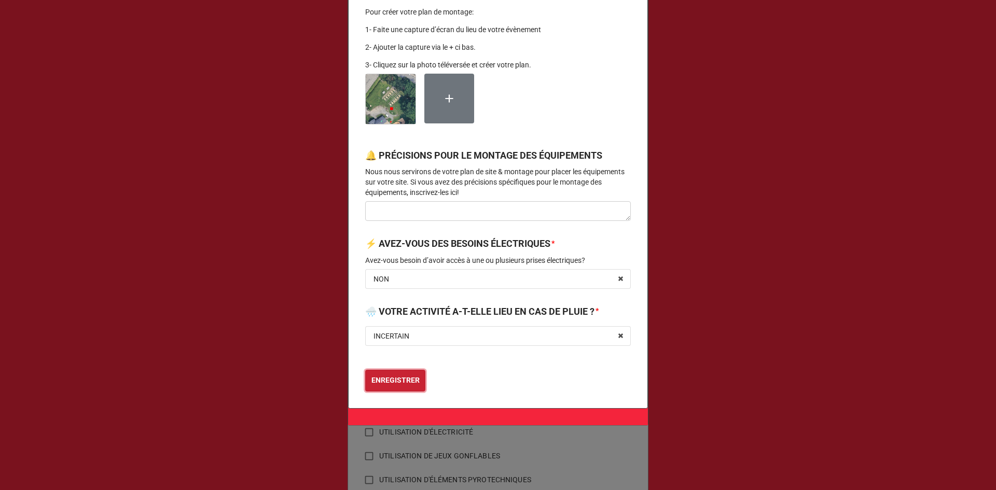
click at [403, 379] on b "ENREGISTRER" at bounding box center [396, 380] width 48 height 11
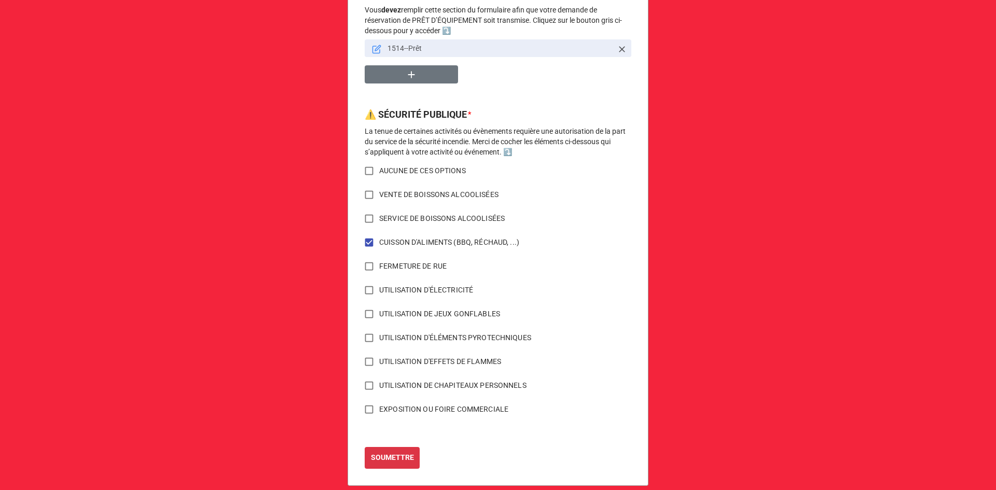
scroll to position [675, 0]
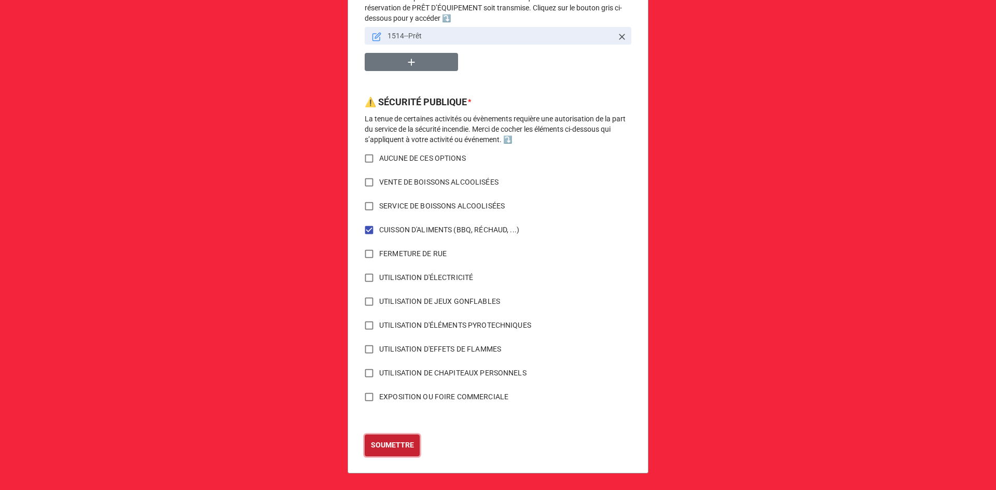
click at [386, 447] on b "SOUMETTRE" at bounding box center [392, 445] width 43 height 11
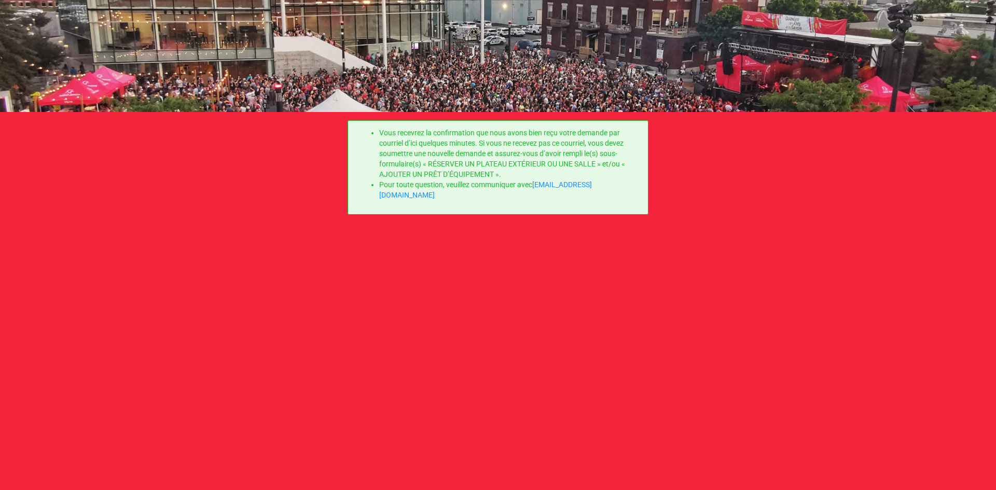
scroll to position [0, 0]
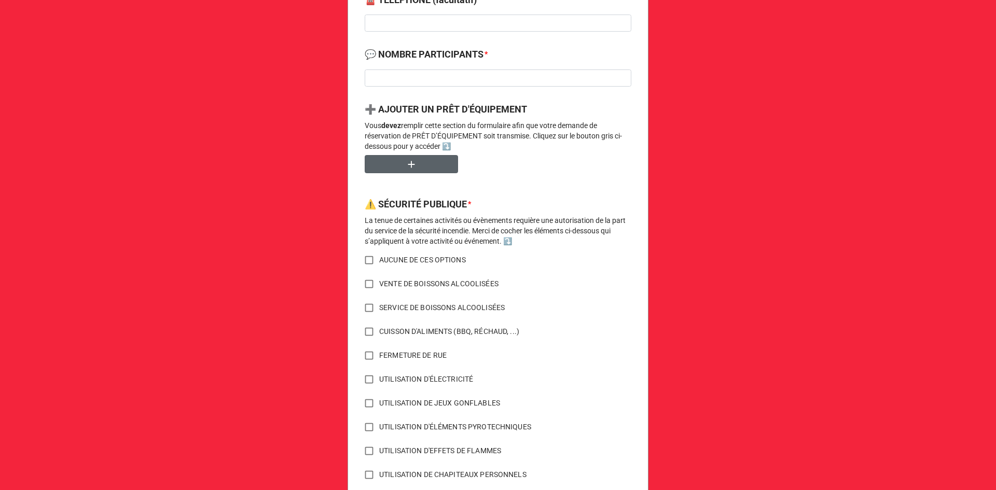
scroll to position [452, 0]
click at [432, 163] on button "button" at bounding box center [411, 165] width 93 height 18
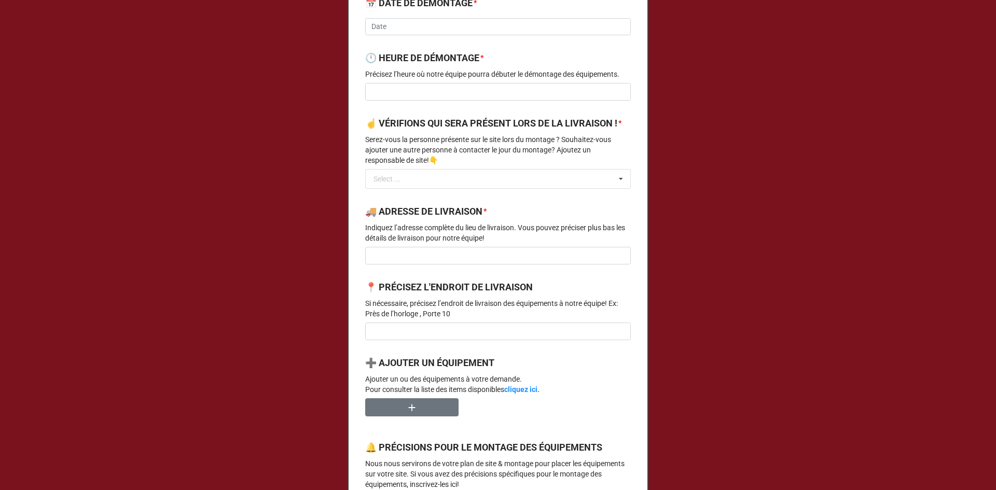
scroll to position [623, 0]
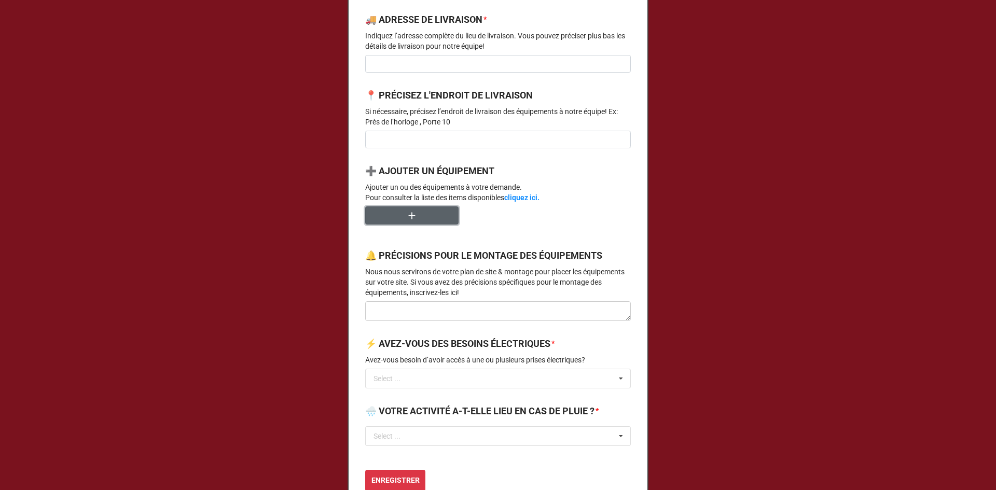
click at [416, 225] on button "button" at bounding box center [411, 216] width 93 height 18
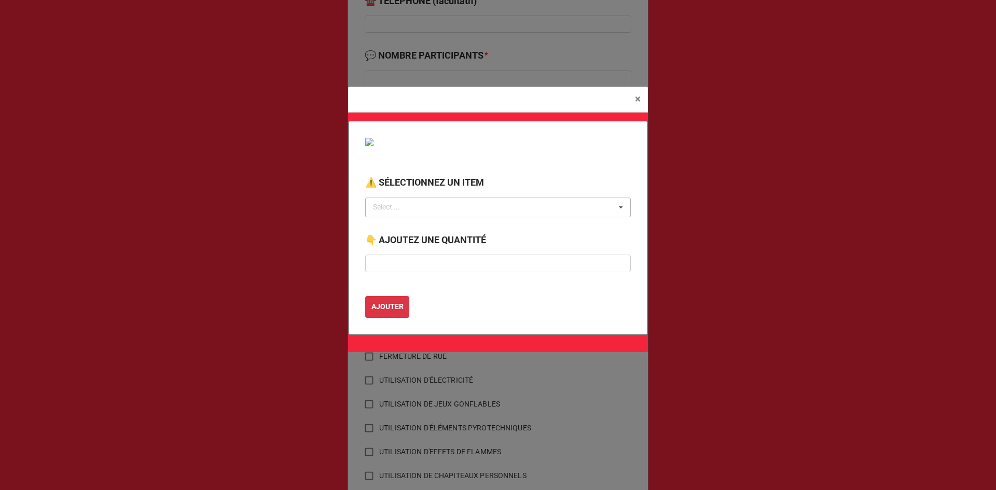
click at [450, 210] on div "Select ... No results found." at bounding box center [498, 208] width 266 height 20
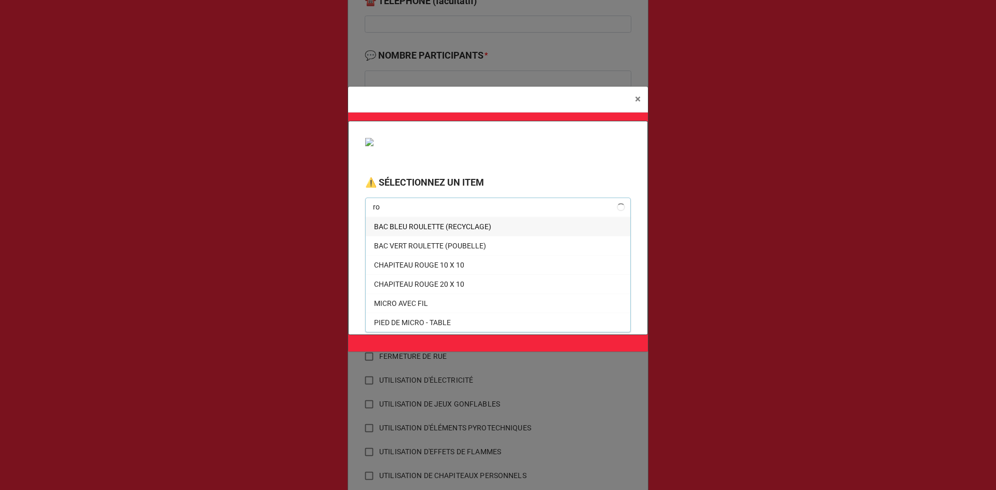
type input "r"
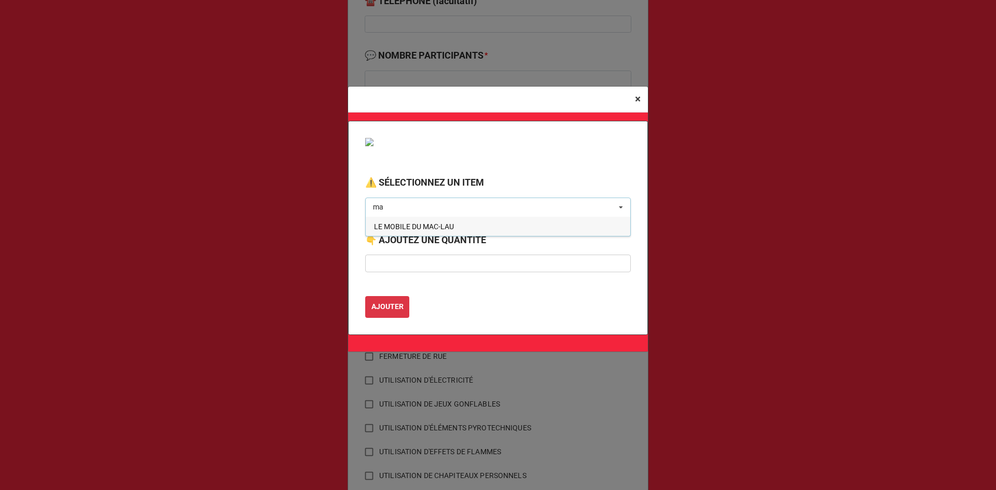
type input "ma"
click at [639, 95] on span "×" at bounding box center [638, 99] width 6 height 12
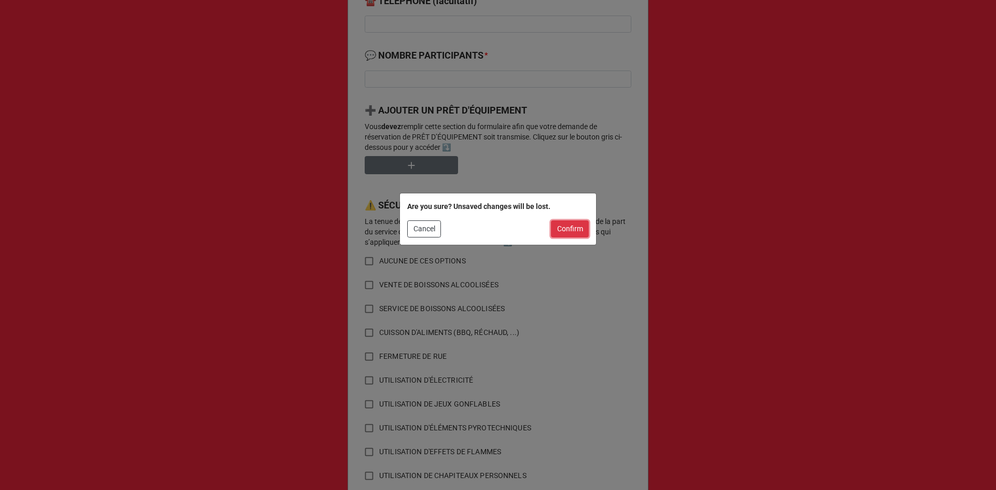
click at [566, 228] on button "Confirm" at bounding box center [570, 230] width 38 height 18
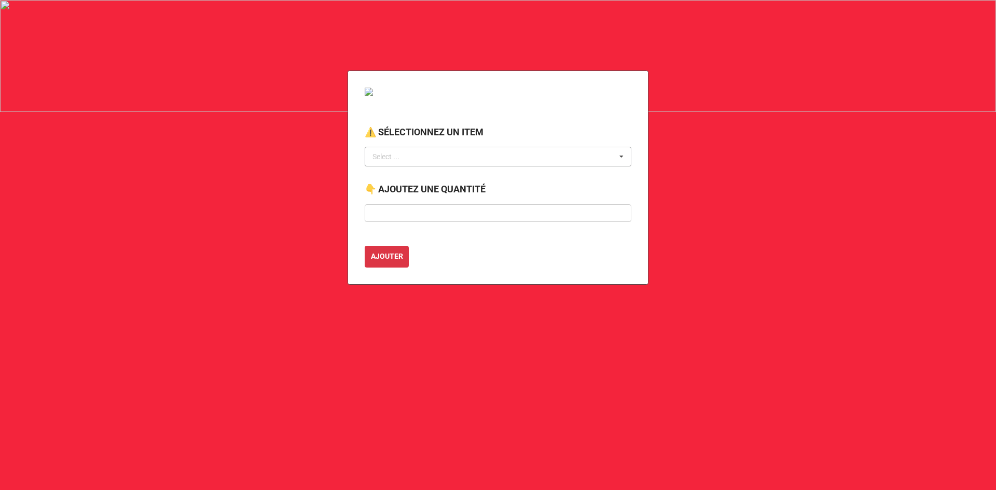
click at [398, 157] on div "Select ..." at bounding box center [392, 157] width 45 height 12
type input "chapiteau"
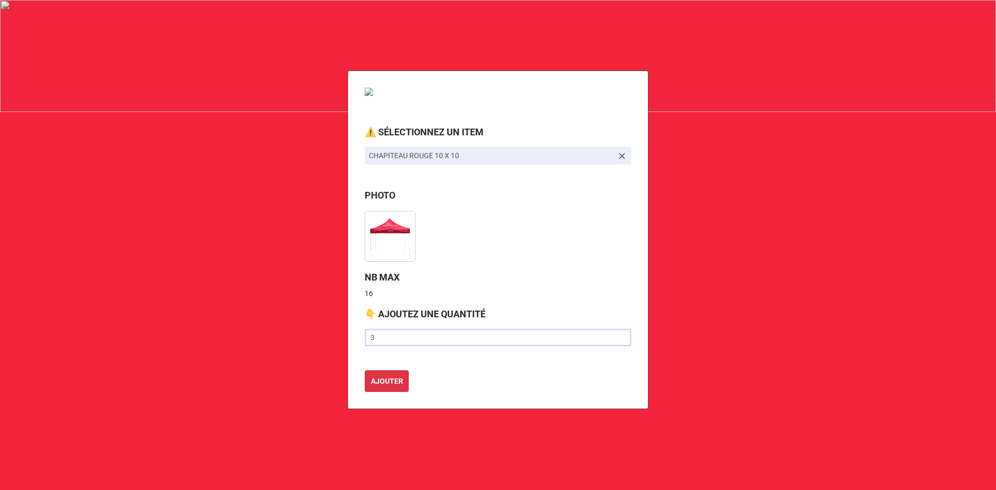
type input "3"
click at [365, 370] on button "AJOUTER" at bounding box center [387, 381] width 44 height 22
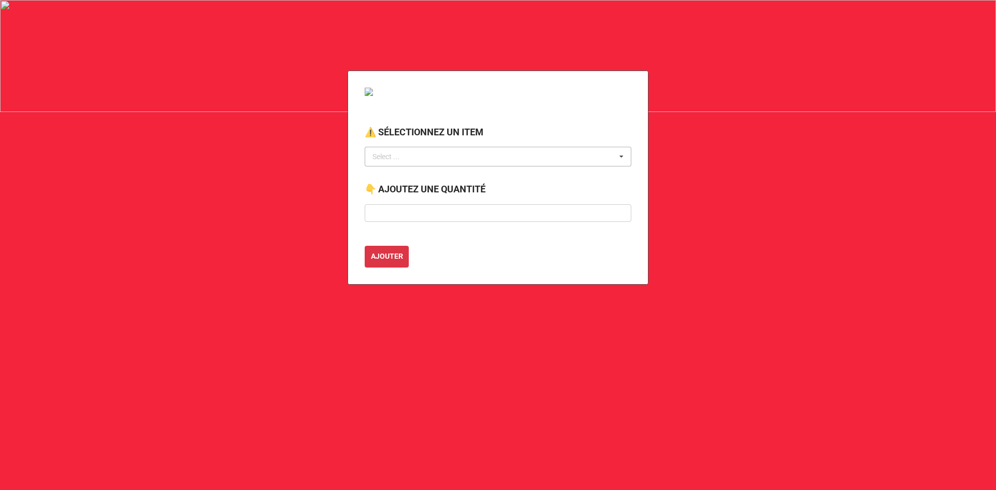
click at [408, 160] on div "Select ..." at bounding box center [392, 157] width 45 height 12
type input "r"
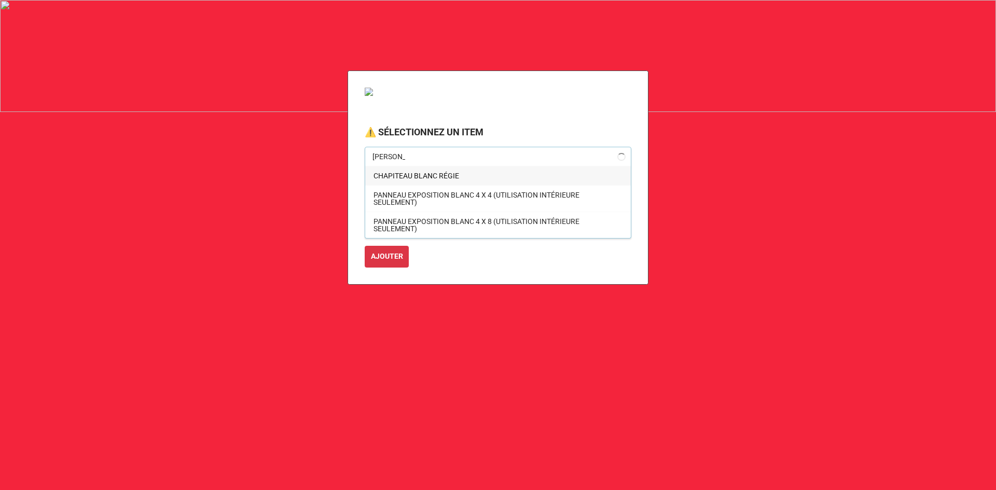
type input "blanc"
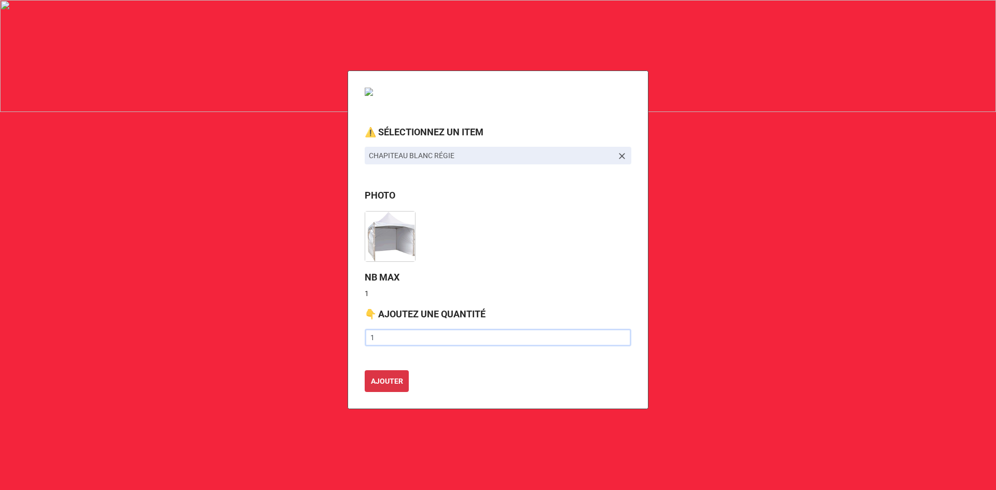
type input "1"
click at [365, 370] on button "AJOUTER" at bounding box center [387, 381] width 44 height 22
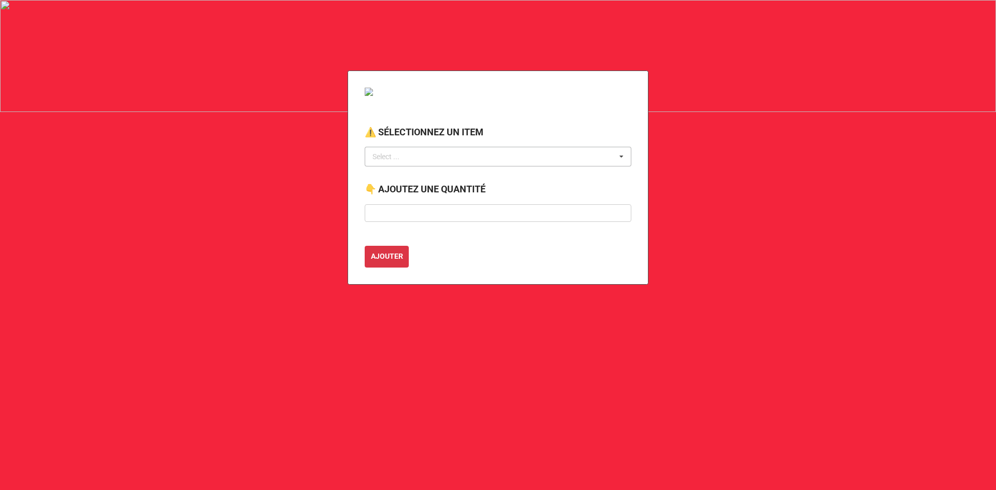
click at [401, 163] on div "Select ... No results found." at bounding box center [498, 157] width 267 height 20
type input "rideau"
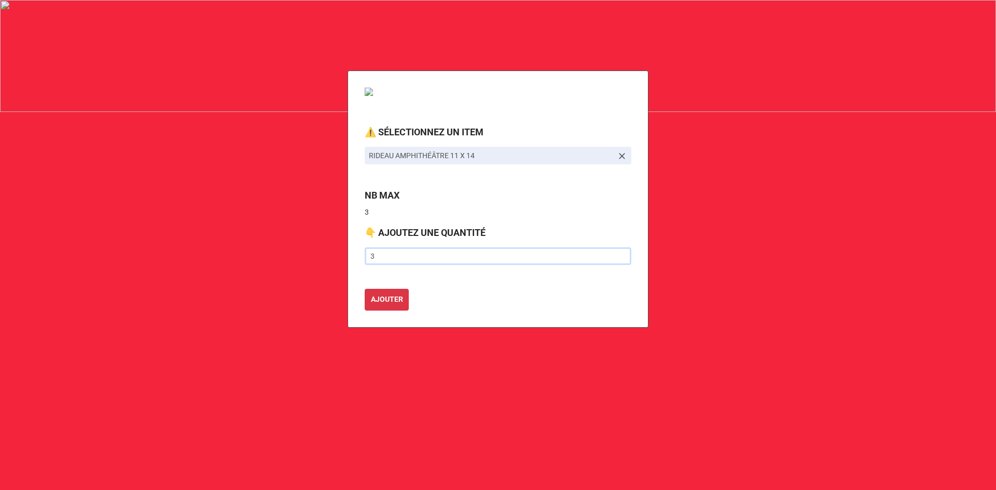
type input "3"
click at [365, 289] on button "AJOUTER" at bounding box center [387, 300] width 44 height 22
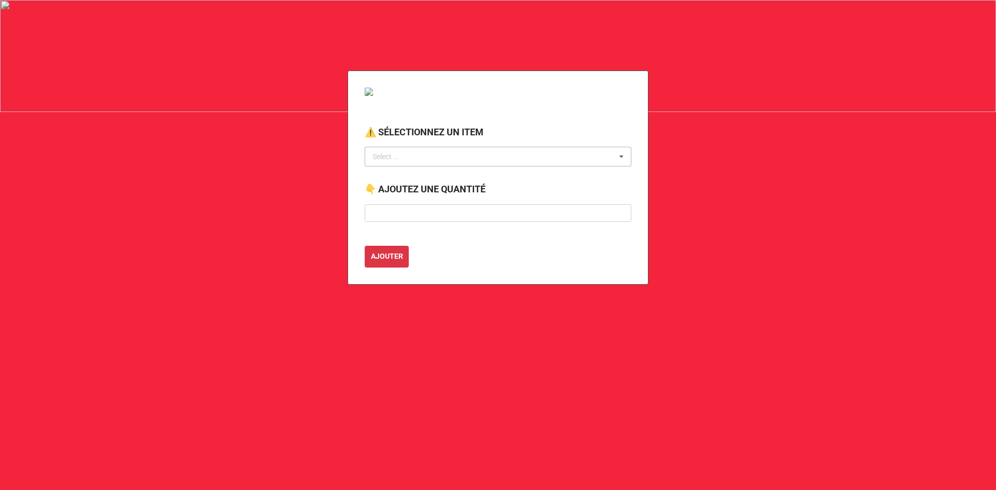
click at [389, 156] on div "Select ..." at bounding box center [392, 157] width 45 height 12
type input "poteau"
click at [433, 183] on div "POTEAU À CHAINETTE" at bounding box center [498, 175] width 266 height 19
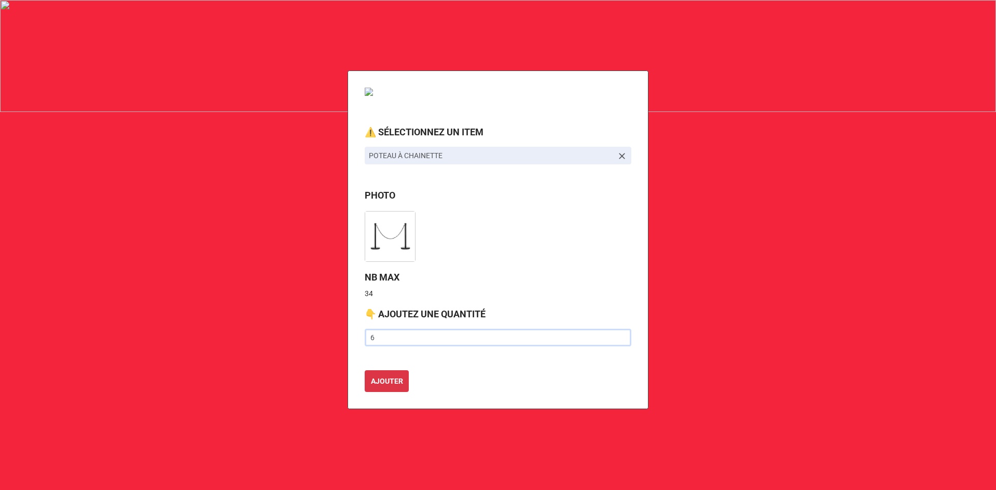
type input "6"
click at [365, 370] on button "AJOUTER" at bounding box center [387, 381] width 44 height 22
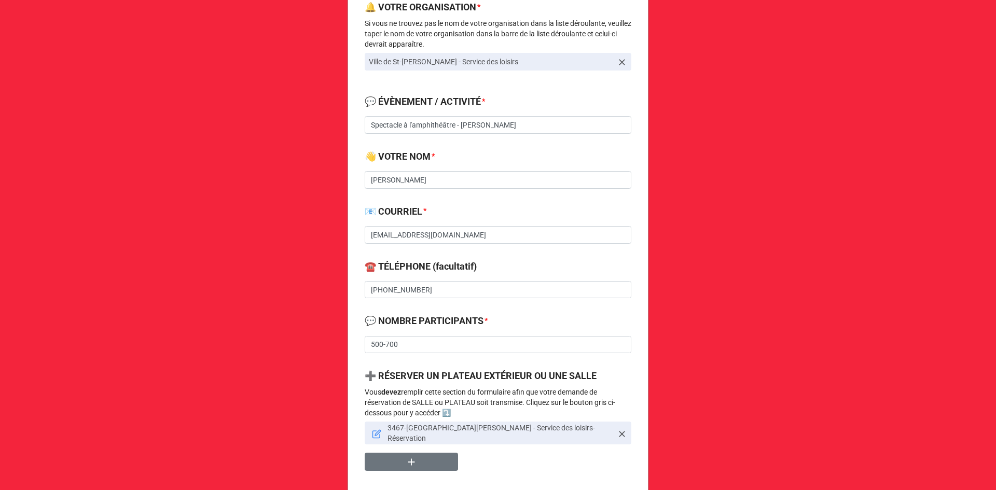
scroll to position [156, 0]
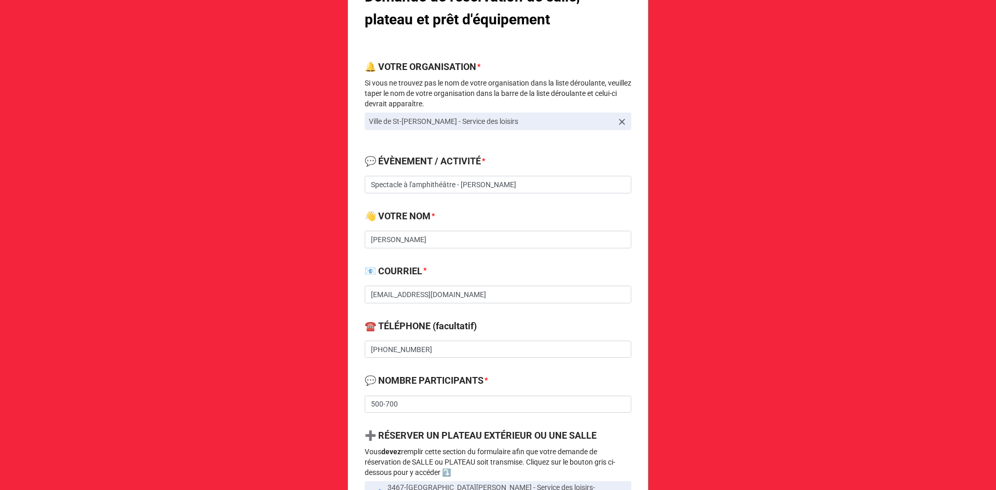
click at [631, 280] on div "Demande de réservation de salle, plateau et prêt d'équipement 🔔 VOTRE ORGANISAT…" at bounding box center [498, 492] width 301 height 1155
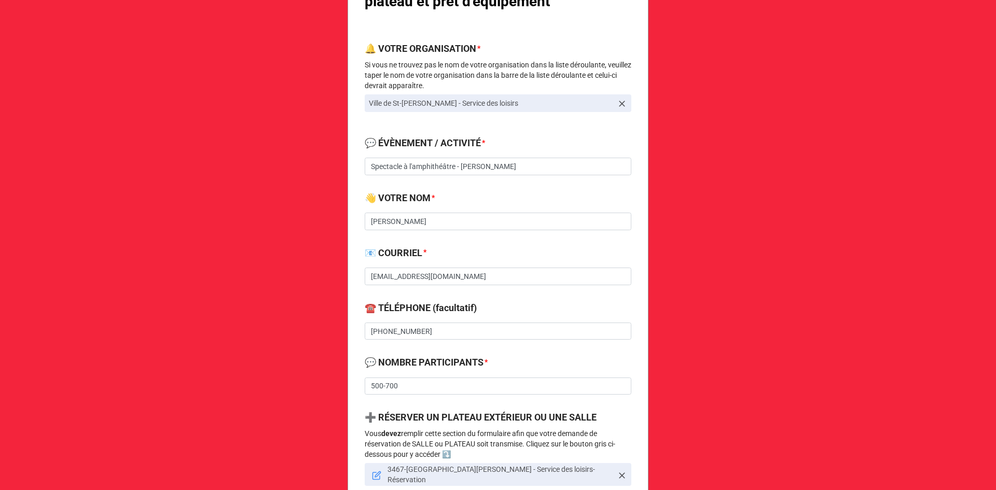
scroll to position [172, 0]
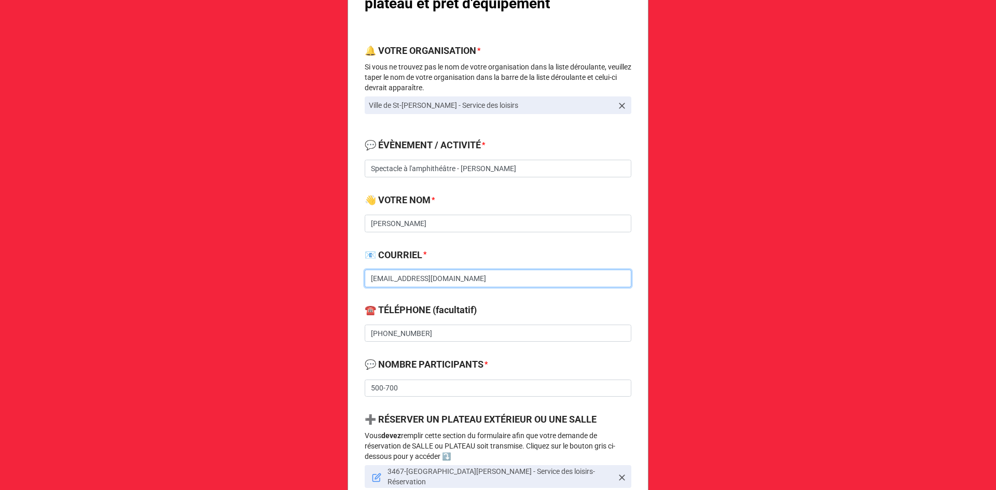
drag, startPoint x: 442, startPoint y: 278, endPoint x: 352, endPoint y: 284, distance: 89.4
click at [352, 284] on div "Demande de réservation de salle, plateau et prêt d'équipement 🔔 VOTRE ORGANISAT…" at bounding box center [498, 476] width 301 height 1155
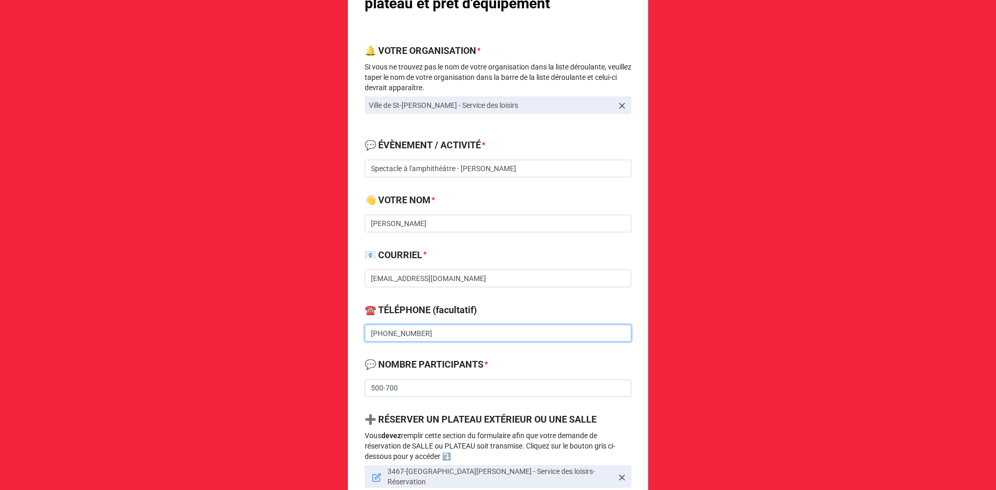
drag, startPoint x: 430, startPoint y: 330, endPoint x: 307, endPoint y: 324, distance: 123.1
click at [307, 325] on div "Demande de réservation de salle, plateau et prêt d'équipement 🔔 VOTRE ORGANISAT…" at bounding box center [498, 449] width 996 height 1242
click at [730, 266] on div "Demande de réservation de salle, plateau et prêt d'équipement 🔔 VOTRE ORGANISAT…" at bounding box center [498, 449] width 996 height 1242
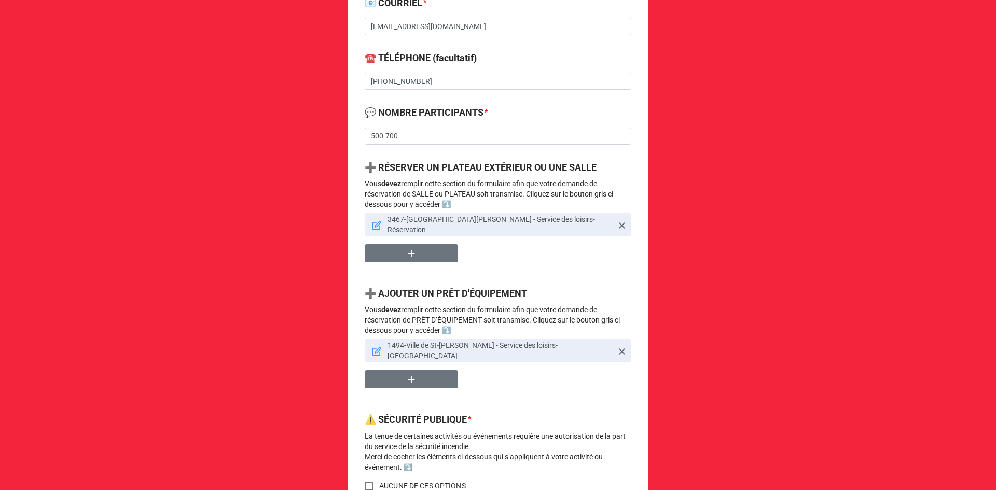
scroll to position [431, 0]
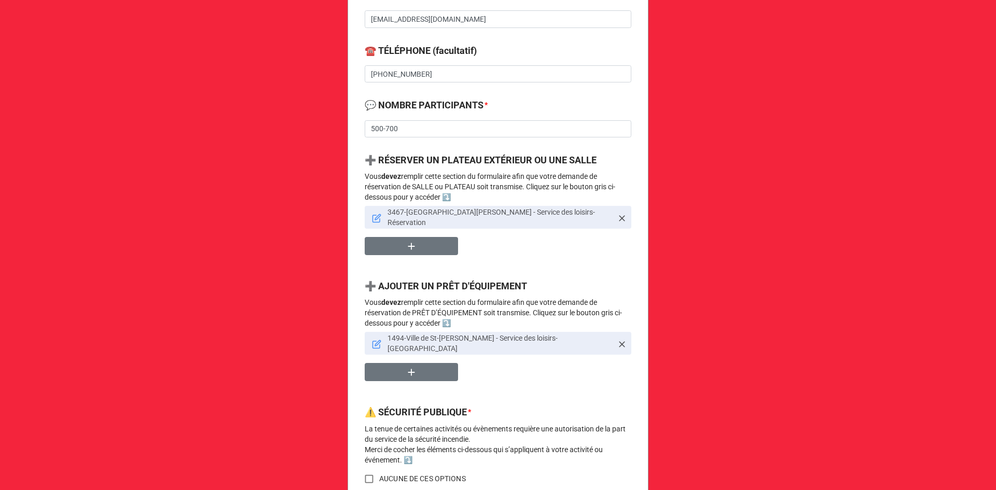
click at [374, 340] on icon at bounding box center [376, 344] width 9 height 9
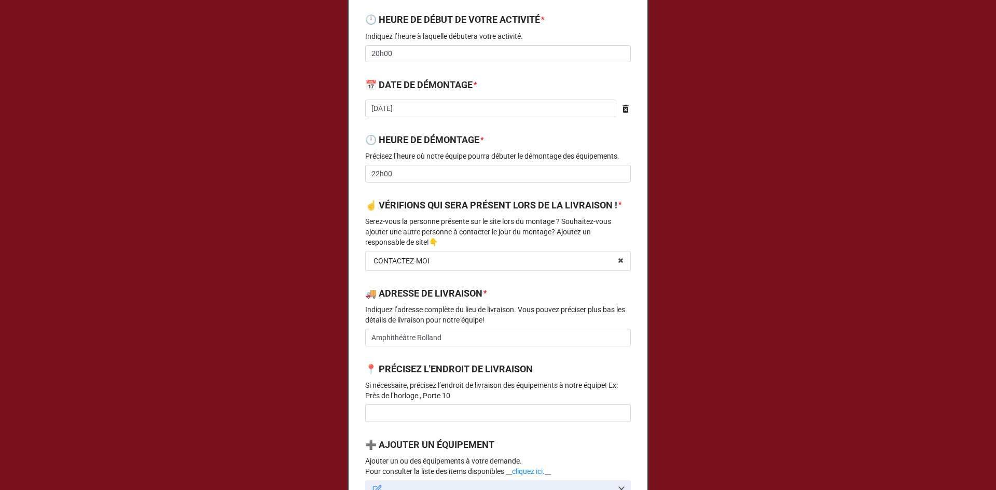
scroll to position [415, 0]
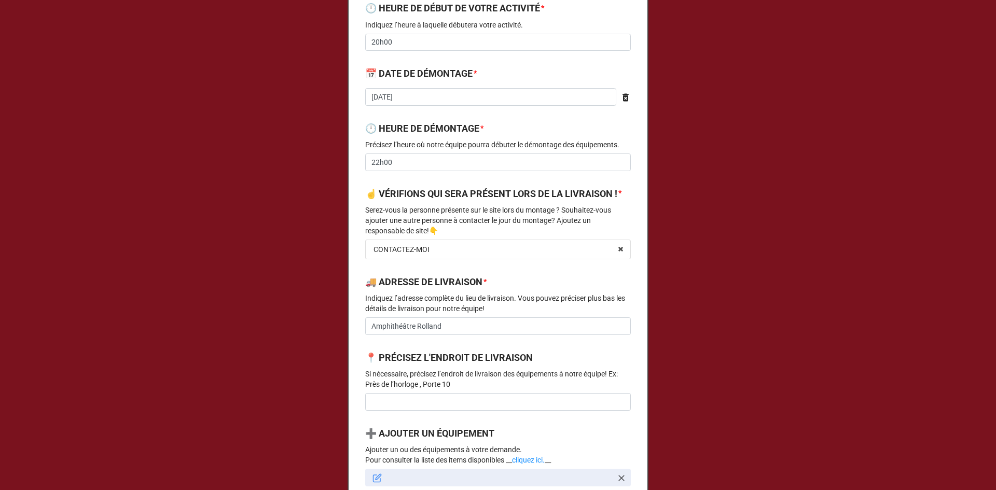
type textarea "x"
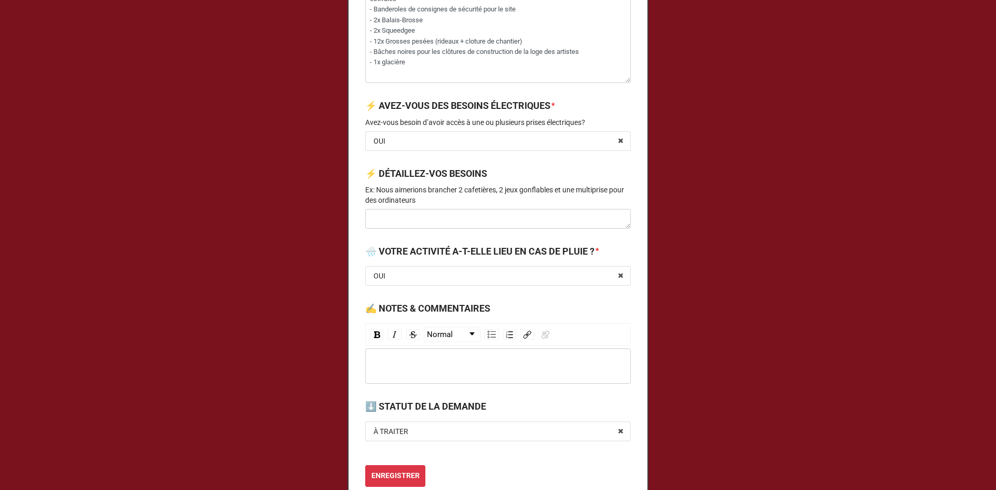
scroll to position [1764, 0]
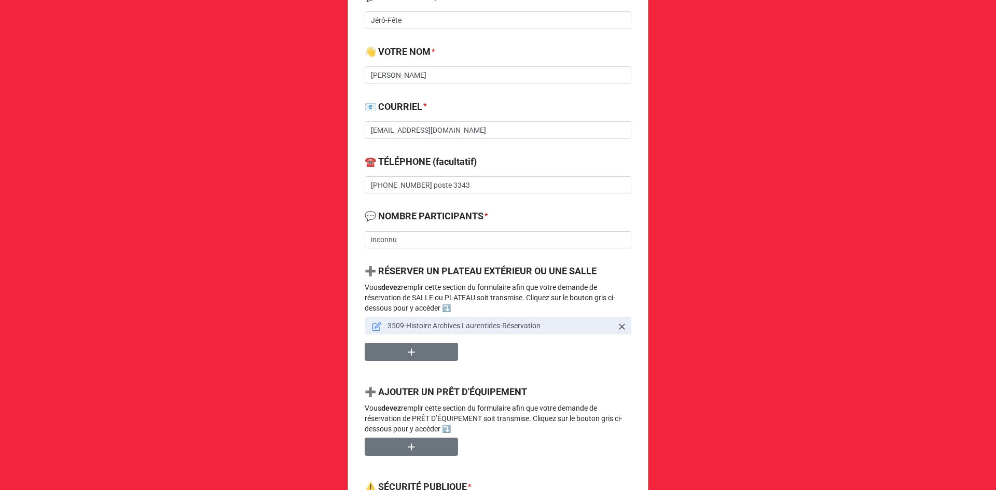
scroll to position [415, 0]
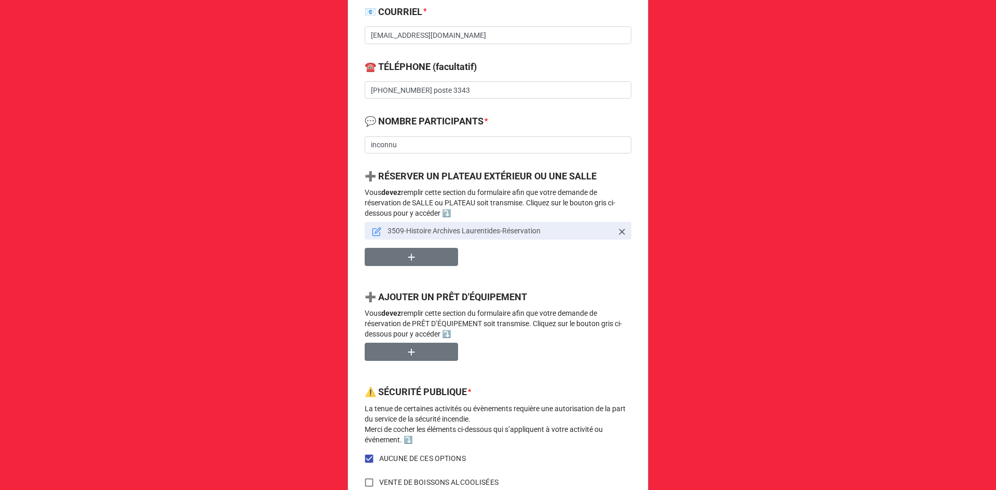
click at [374, 231] on icon at bounding box center [376, 231] width 9 height 9
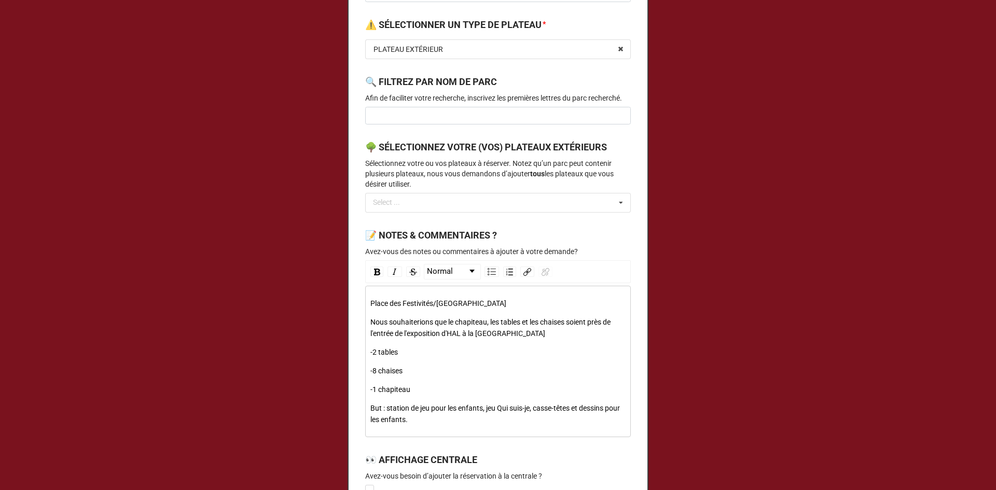
click at [517, 335] on div "Nous souhaiterions que le chapiteau, les tables et les chaises soient près de l…" at bounding box center [498, 328] width 256 height 23
drag, startPoint x: 527, startPoint y: 336, endPoint x: 370, endPoint y: 320, distance: 157.5
click at [370, 320] on div "Nous souhaiterions que le chapiteau, les tables et les chaises soient près de l…" at bounding box center [498, 328] width 256 height 23
click at [543, 363] on div "Place des Festivités/place de la Gare Nous souhaiterions que le chapiteau, les …" at bounding box center [498, 362] width 256 height 128
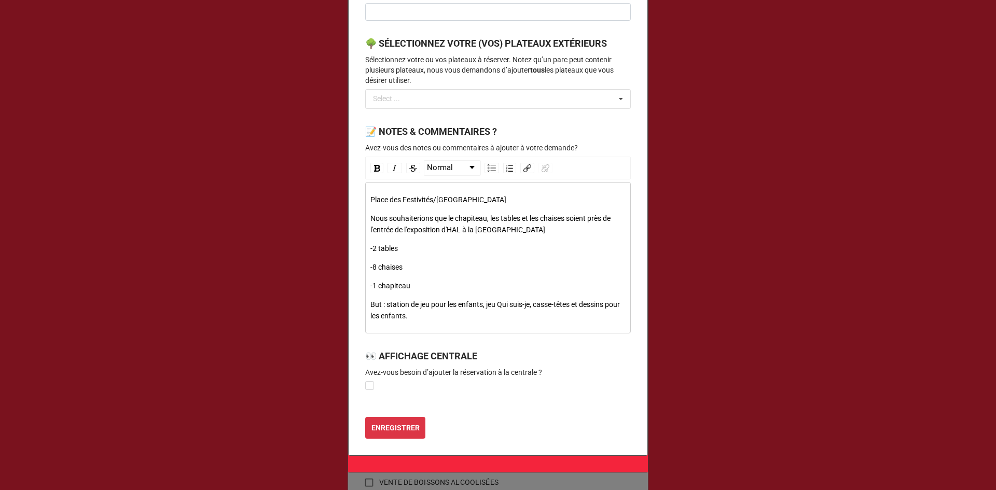
scroll to position [467, 0]
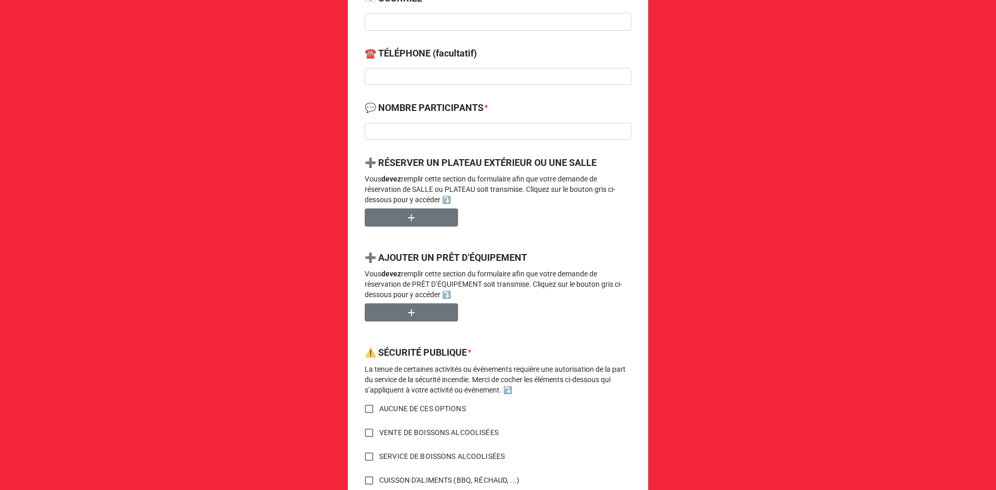
scroll to position [519, 0]
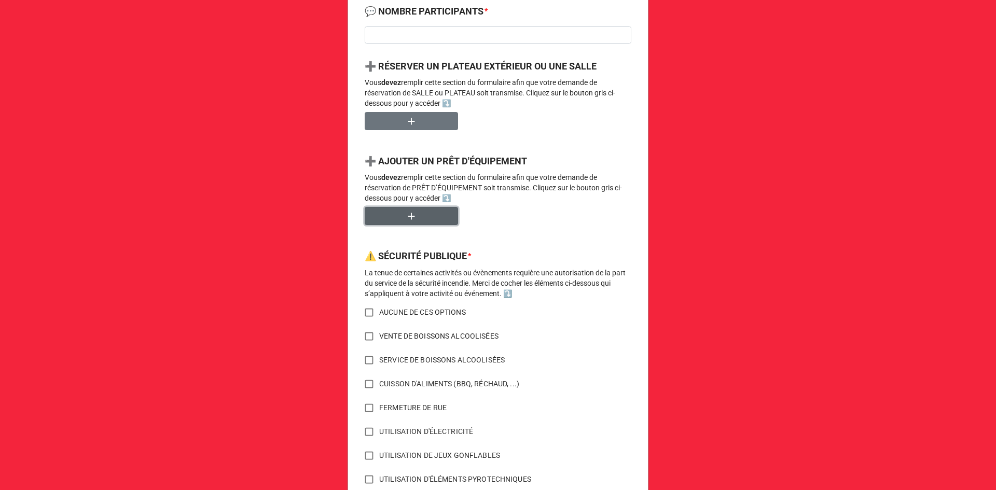
click at [414, 222] on icon "button" at bounding box center [411, 216] width 11 height 11
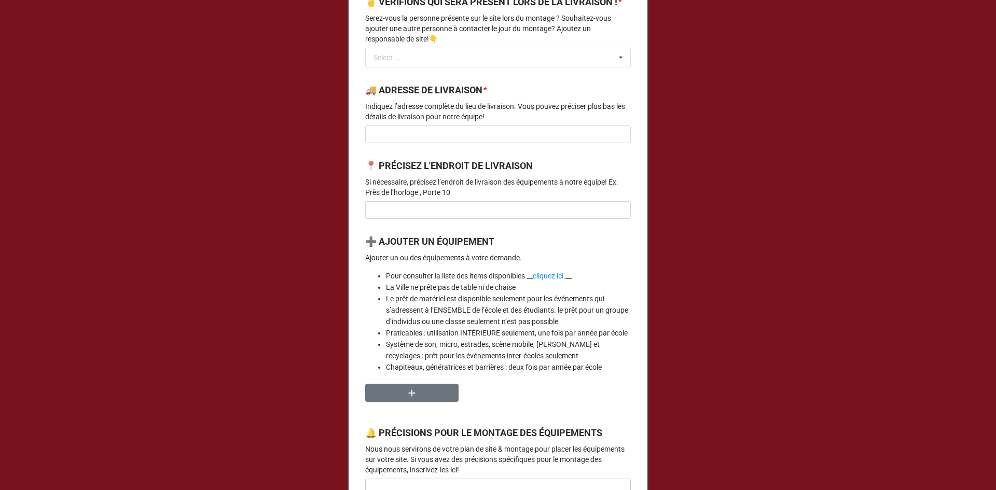
scroll to position [778, 0]
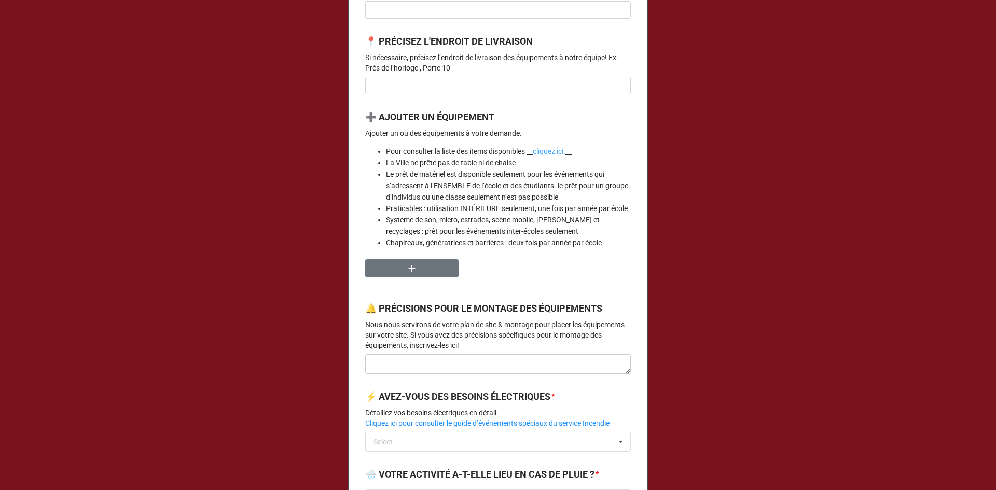
click at [551, 156] on link "cliquez ici." at bounding box center [549, 151] width 33 height 8
